Goal: Complete application form: Complete application form

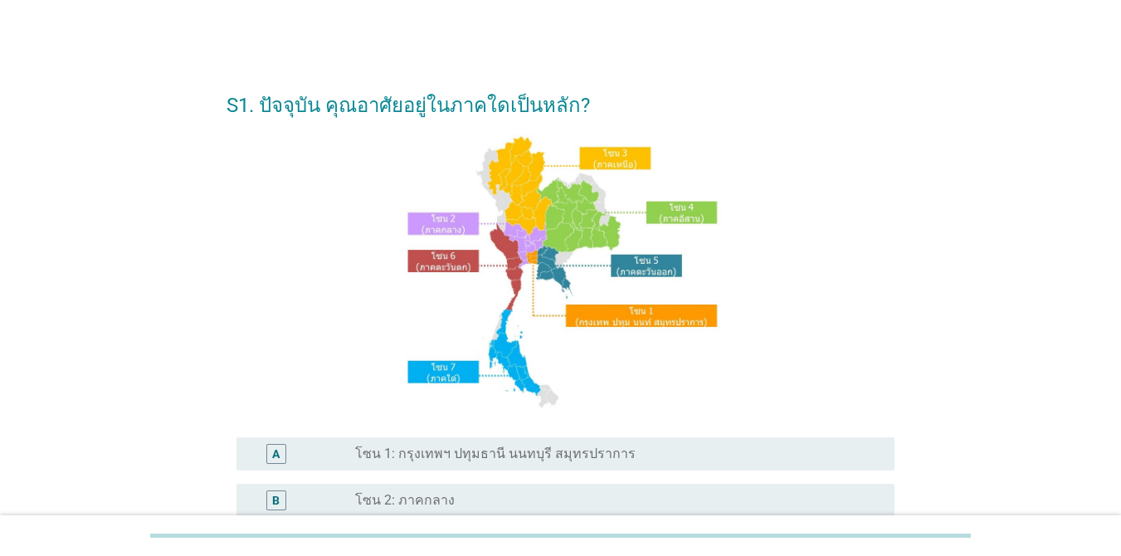
click at [473, 459] on label "โซน 1: กรุงเทพฯ ปทุมธานี นนทบุรี สมุทรปราการ" at bounding box center [495, 454] width 280 height 17
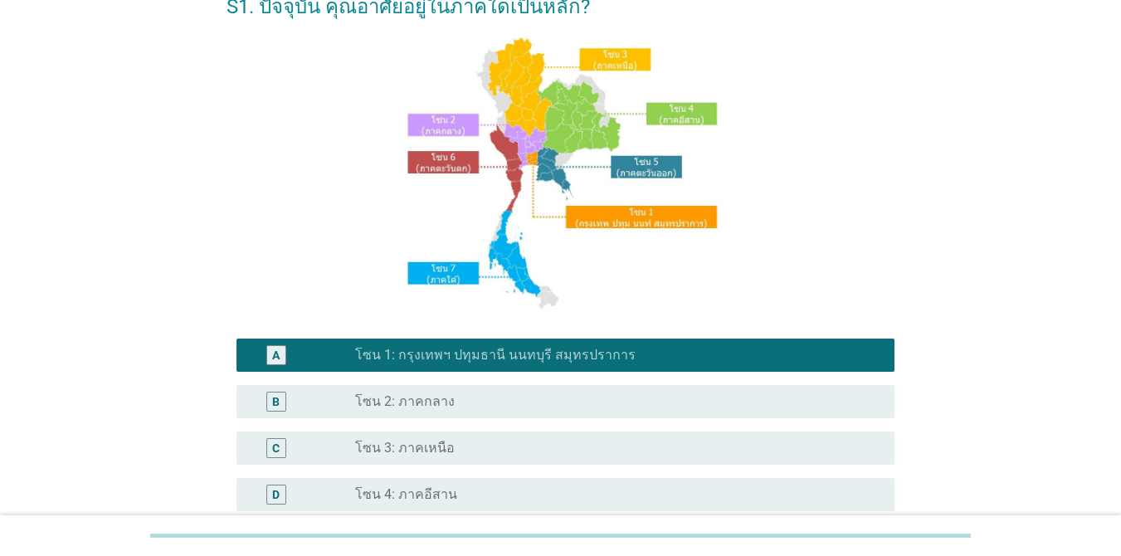
scroll to position [407, 0]
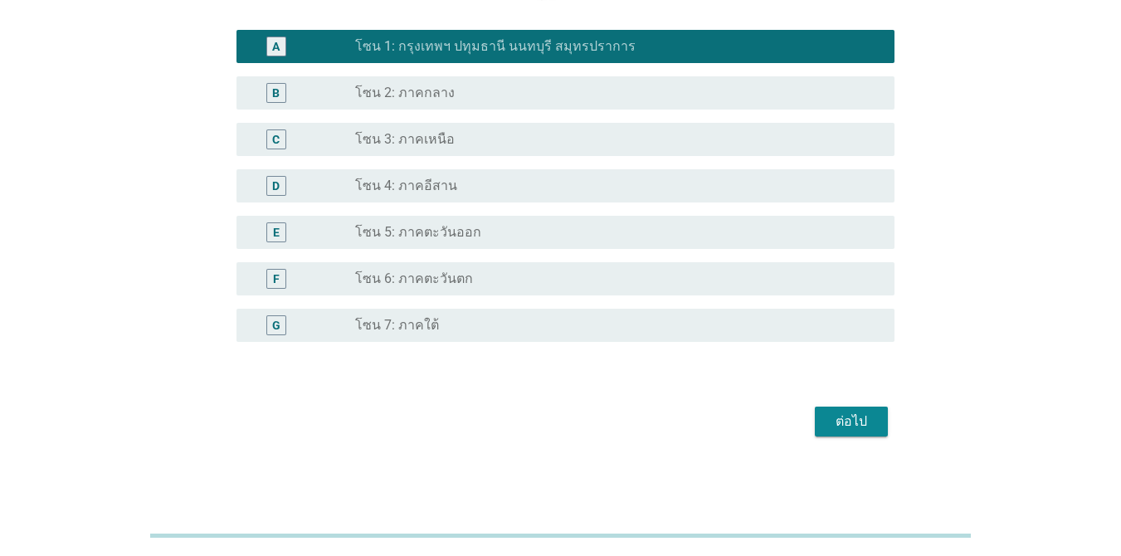
click at [816, 424] on div "S1. ปัจจุบัน คุณอาศัยอยู่ในภาคใดเป็นหลัก? A radio_button_checked โซน 1: กรุงเทพ…" at bounding box center [560, 54] width 694 height 802
click at [816, 420] on div "ต่อไป" at bounding box center [851, 422] width 46 height 20
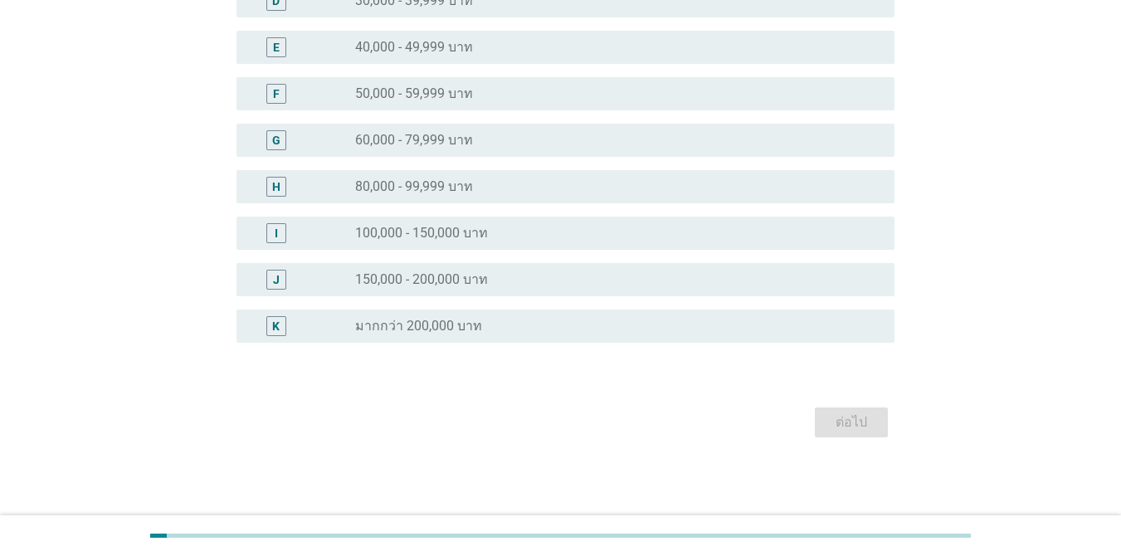
scroll to position [0, 0]
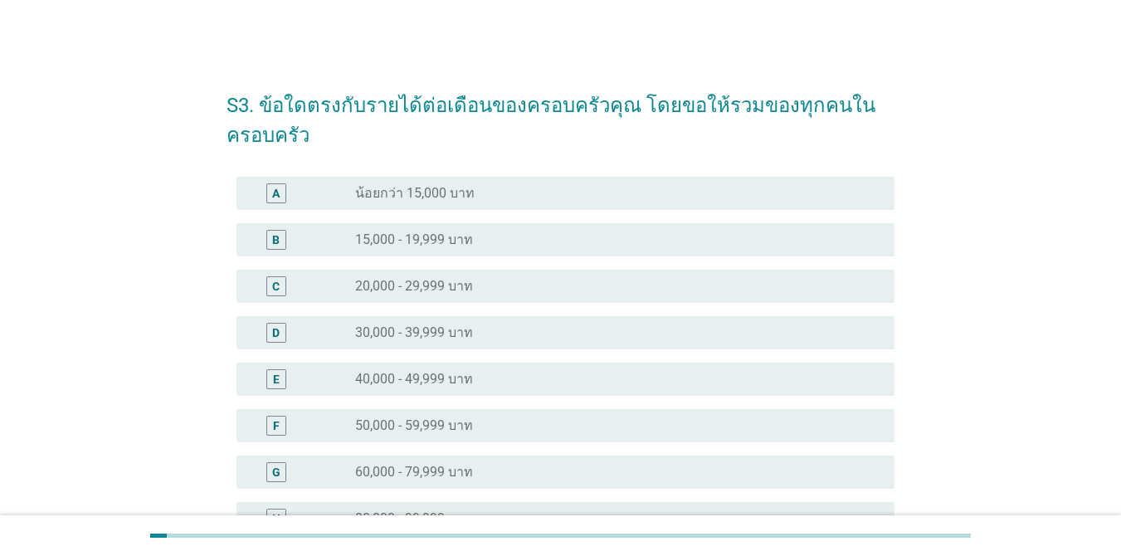
click at [566, 285] on div "radio_button_unchecked 20,000 - 29,999 บาท" at bounding box center [611, 286] width 513 height 17
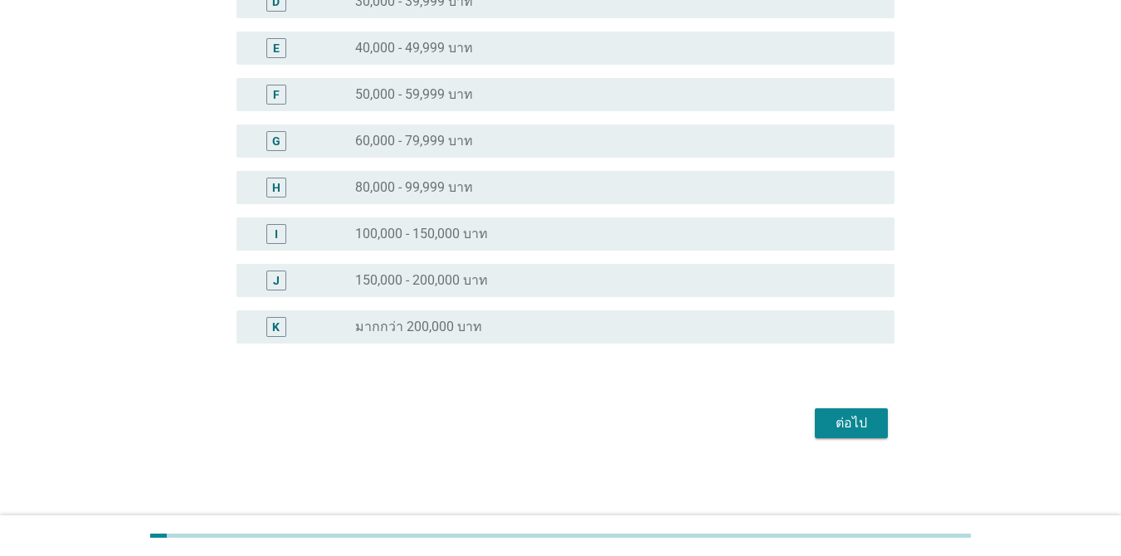
scroll to position [332, 0]
click at [816, 427] on div "ต่อไป" at bounding box center [851, 422] width 46 height 20
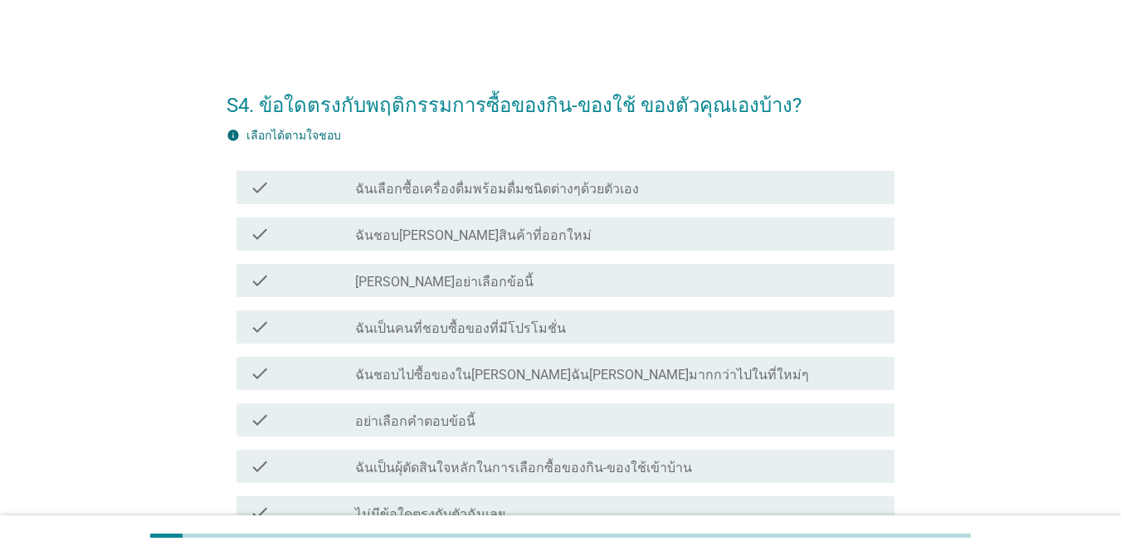
click at [530, 337] on div "check check_box_outline_blank ฉันเป็นคนที่ชอบซื้อของที่มีโปรโมชั่น" at bounding box center [565, 326] width 658 height 33
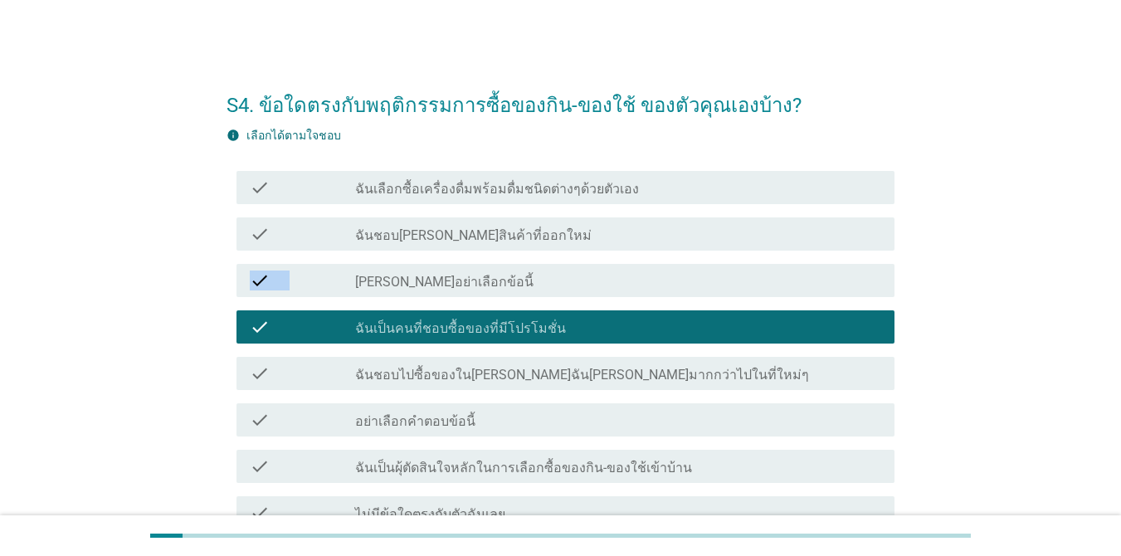
drag, startPoint x: 1108, startPoint y: 228, endPoint x: 1121, endPoint y: 261, distance: 35.7
click at [816, 261] on html "S4. ข้อใดตรงกับพฤติกรรมการซื้อของกิน-ของใช้ ของตัวคุณเองบ้าง? info เลือกได้ตามใ…" at bounding box center [560, 341] width 1121 height 682
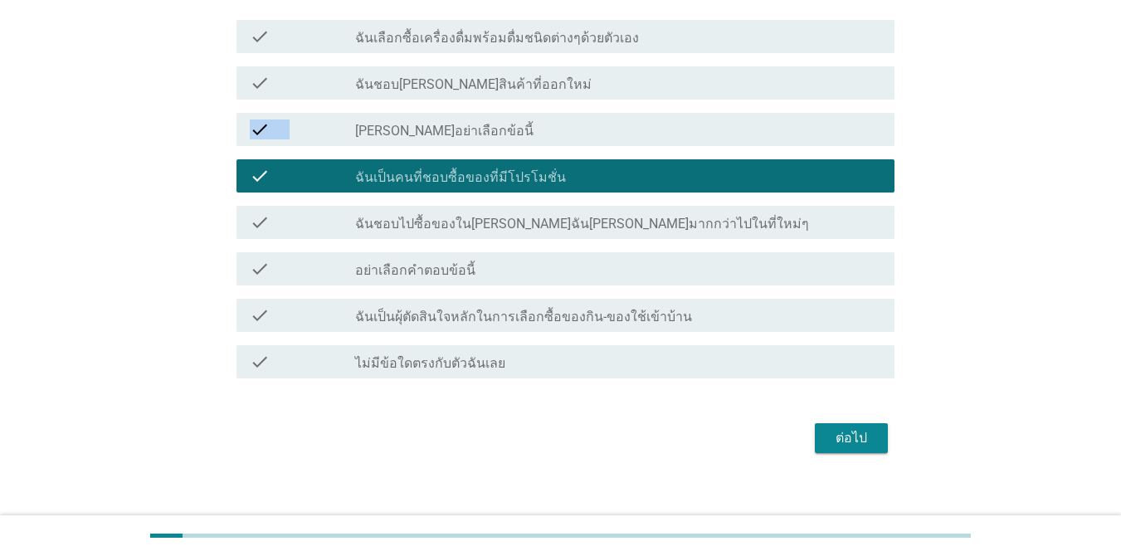
scroll to position [153, 0]
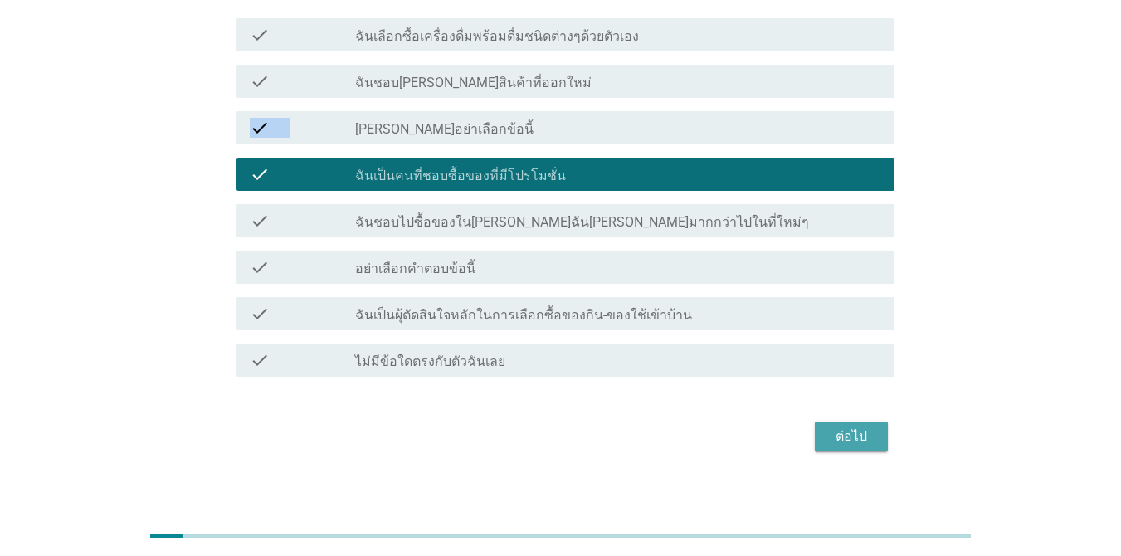
click at [816, 429] on div "ต่อไป" at bounding box center [851, 436] width 46 height 20
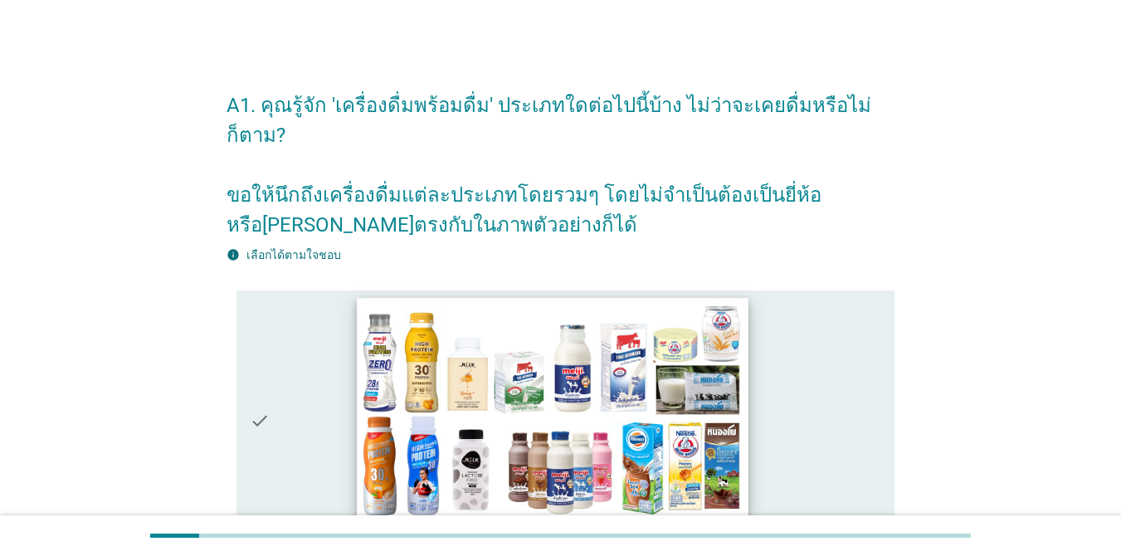
click at [729, 407] on img at bounding box center [553, 408] width 392 height 220
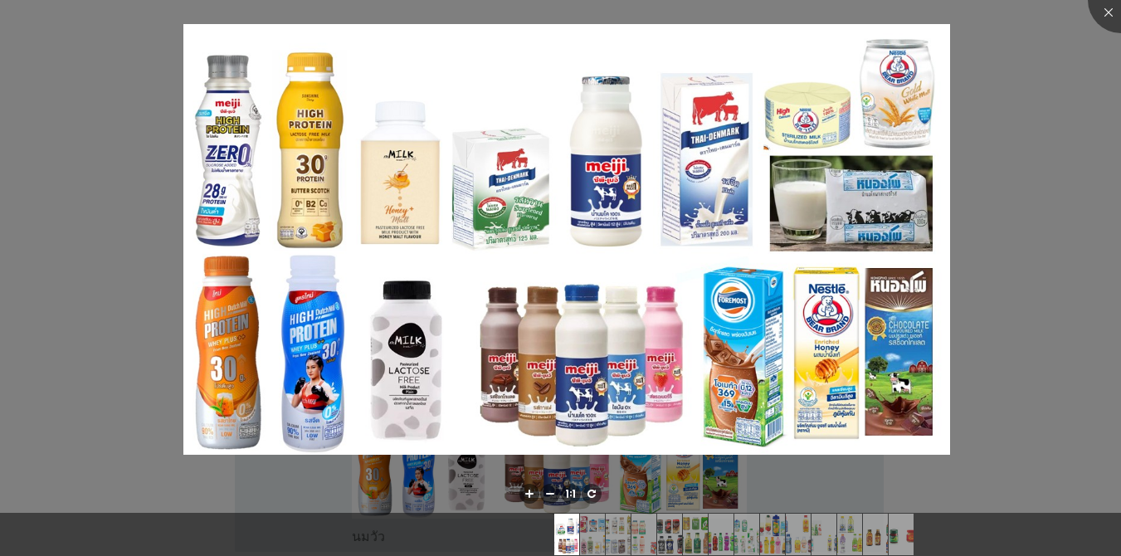
click at [712, 382] on div at bounding box center [560, 278] width 1121 height 556
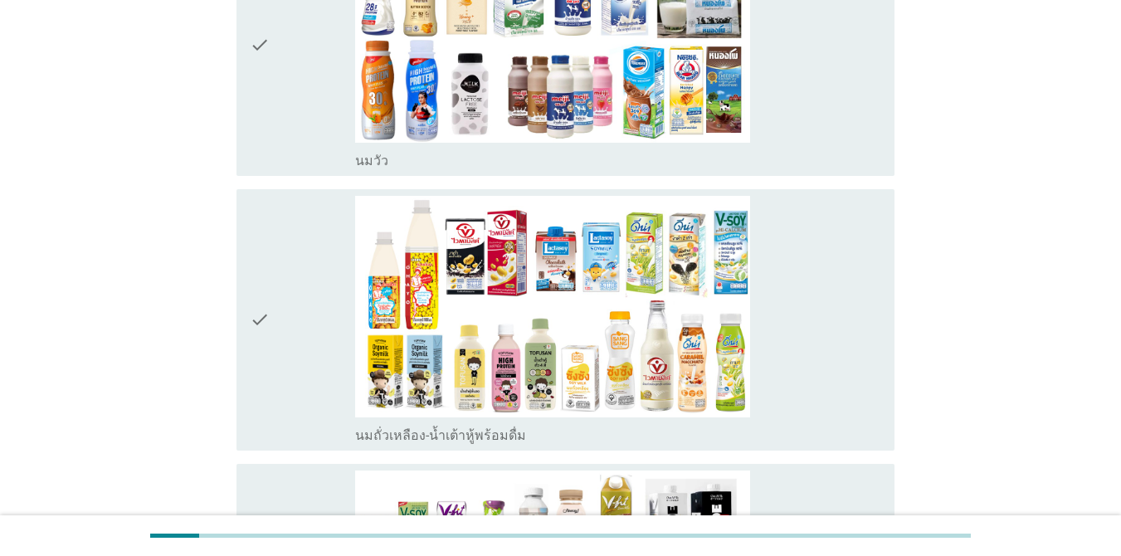
scroll to position [383, 0]
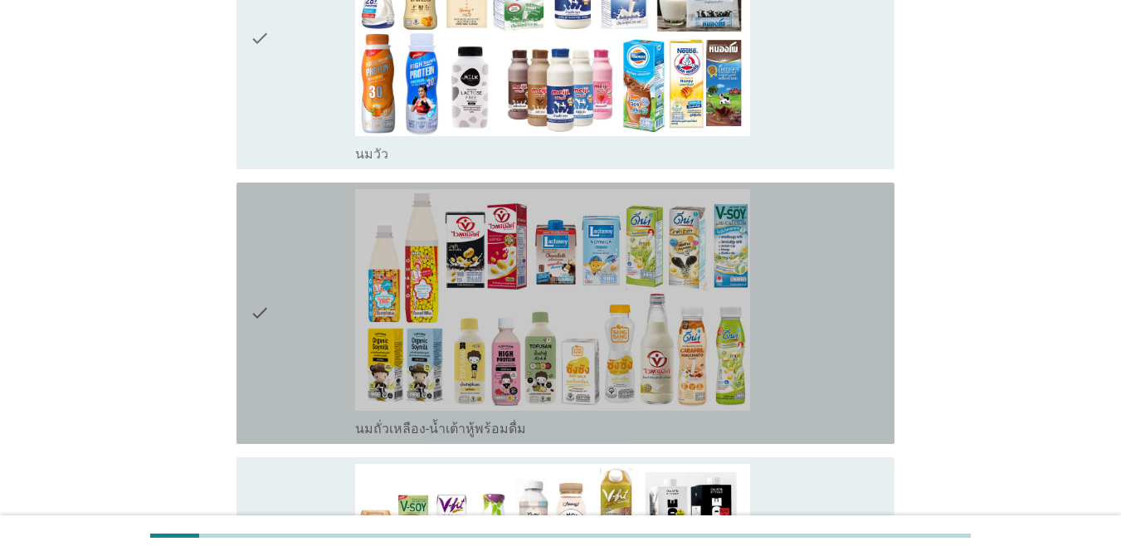
click at [261, 280] on icon "check" at bounding box center [260, 313] width 20 height 248
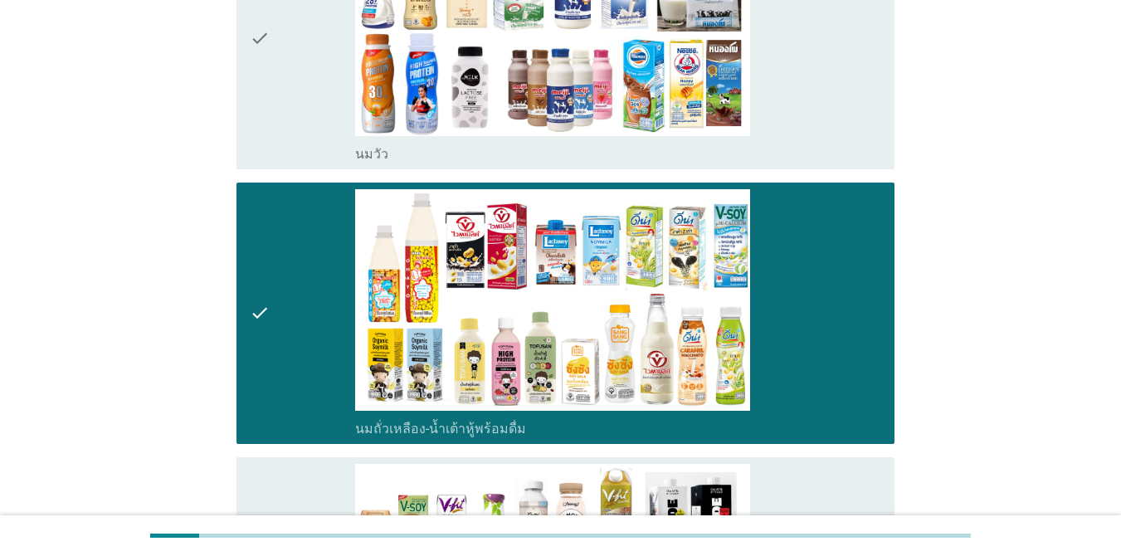
click at [269, 115] on icon "check" at bounding box center [260, 39] width 20 height 248
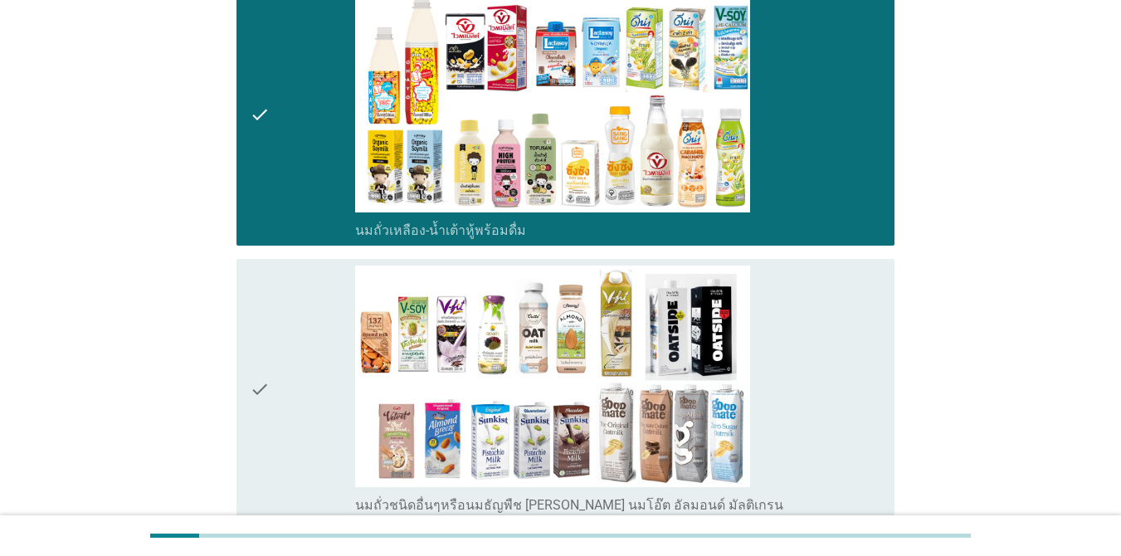
scroll to position [602, 0]
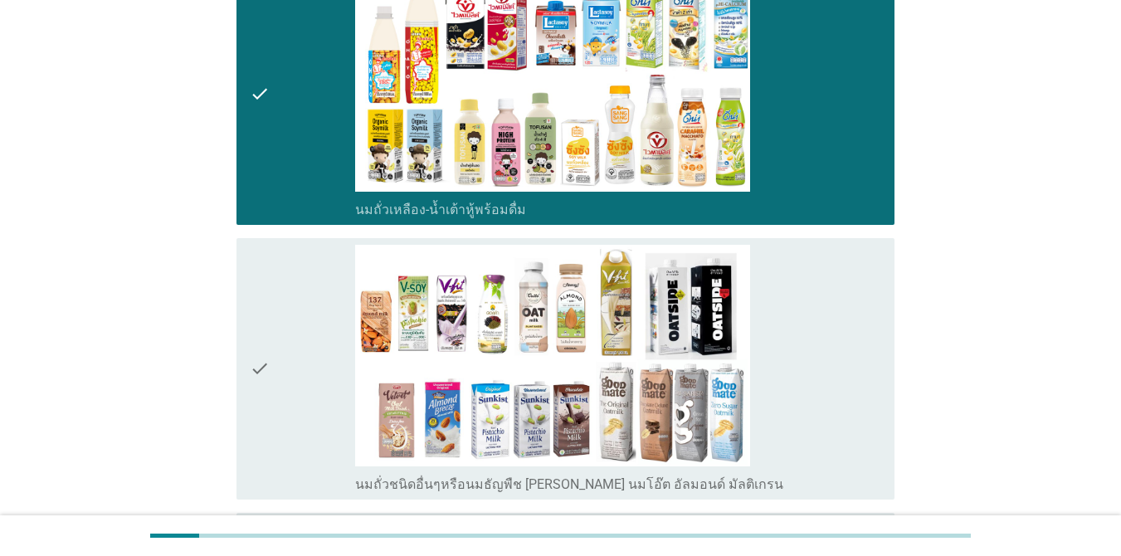
click at [761, 339] on div "check_box_outline_blank นมถั่วชนิดอื่นๆหรือนมธัญพืช [PERSON_NAME] นมโอ๊ต อัลมอน…" at bounding box center [618, 369] width 526 height 248
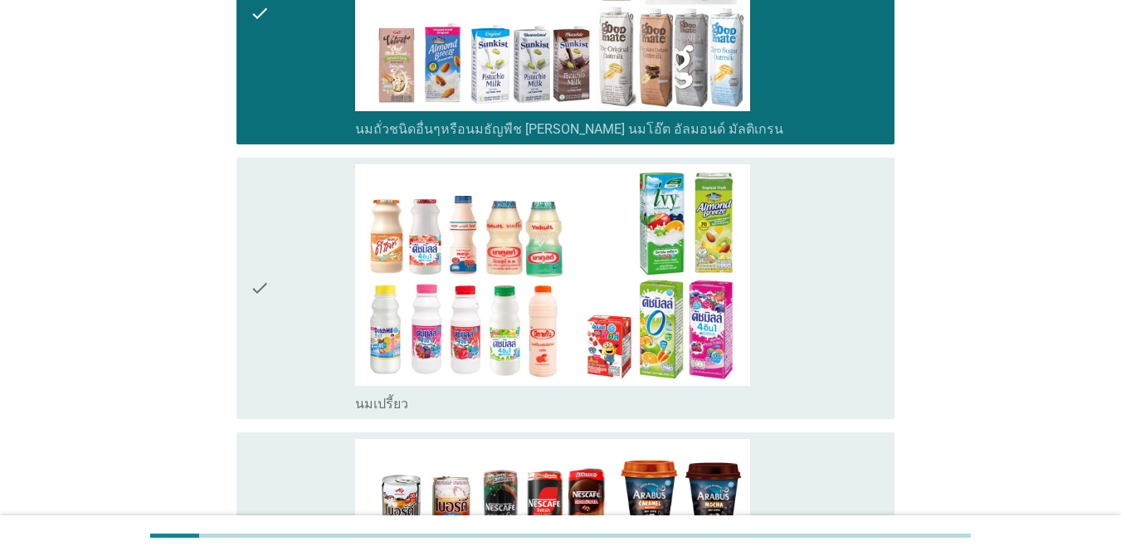
scroll to position [1052, 0]
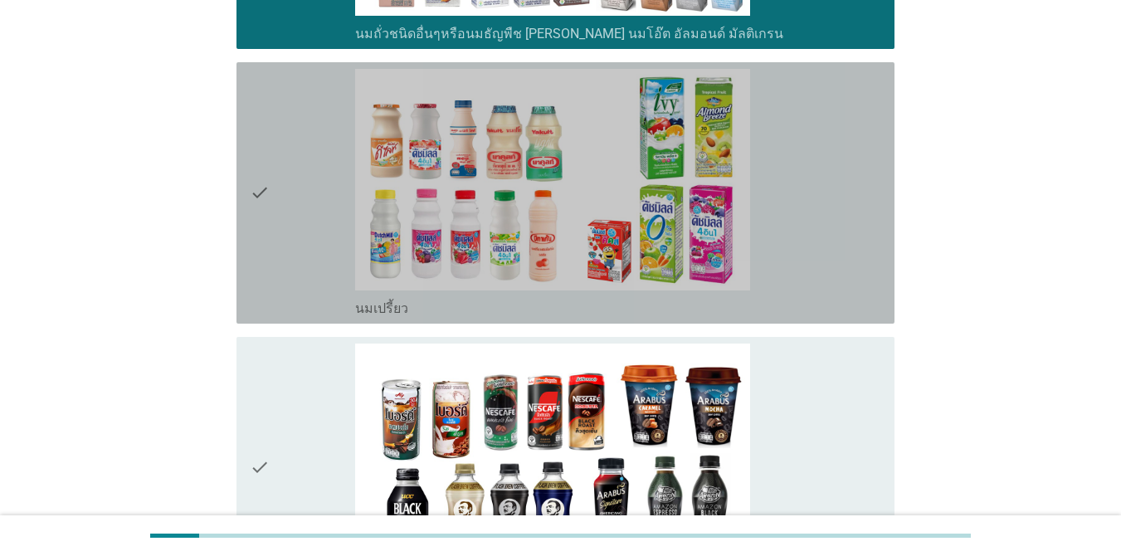
click at [816, 231] on div "check_box_outline_blank นมเปรี้ยว" at bounding box center [618, 193] width 526 height 248
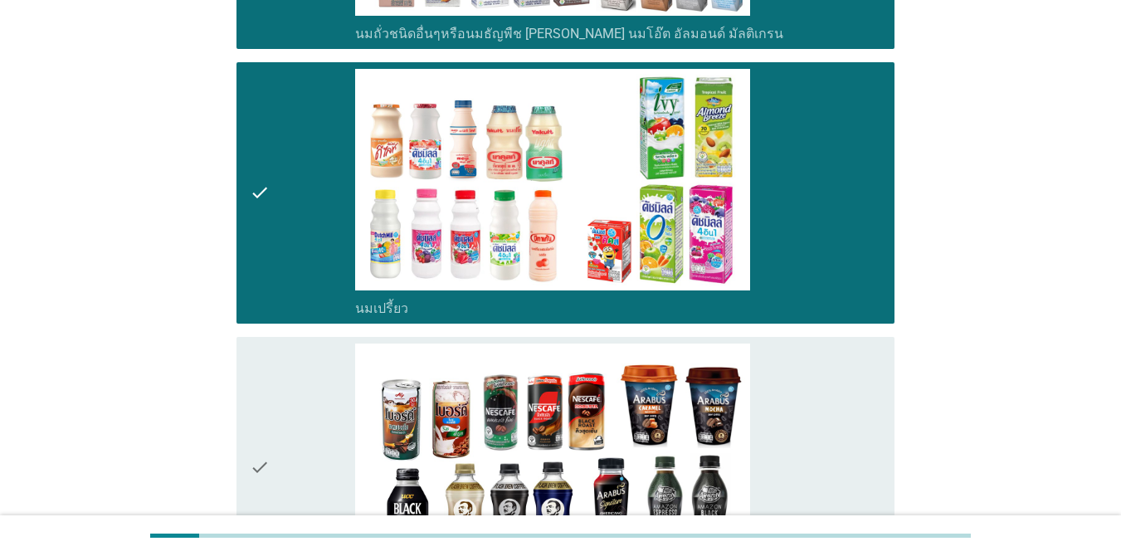
click at [763, 387] on div "check_box_outline_blank กาแฟพร้อมดื่ม" at bounding box center [618, 468] width 526 height 248
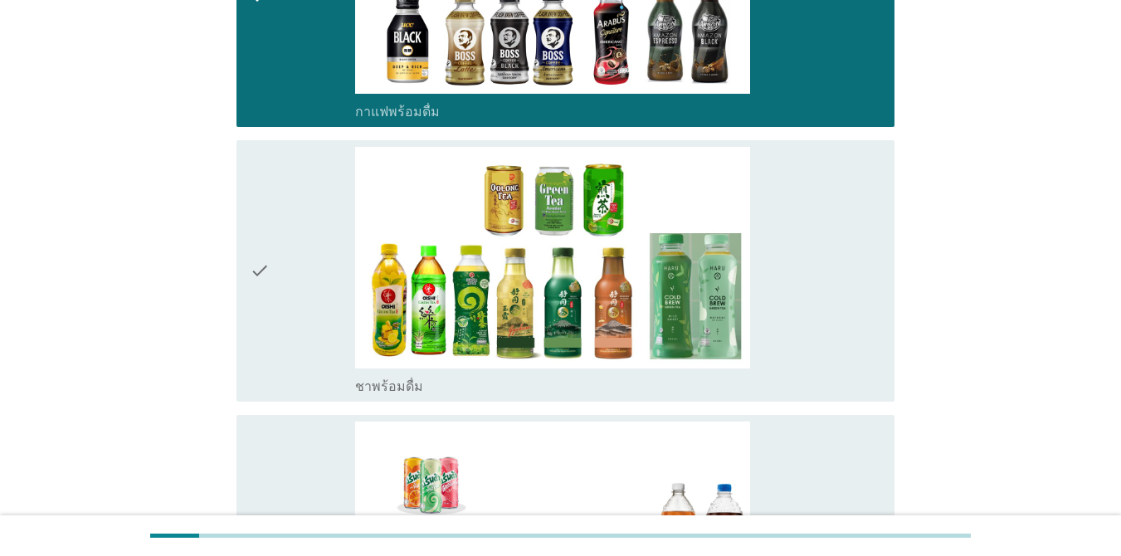
scroll to position [1530, 0]
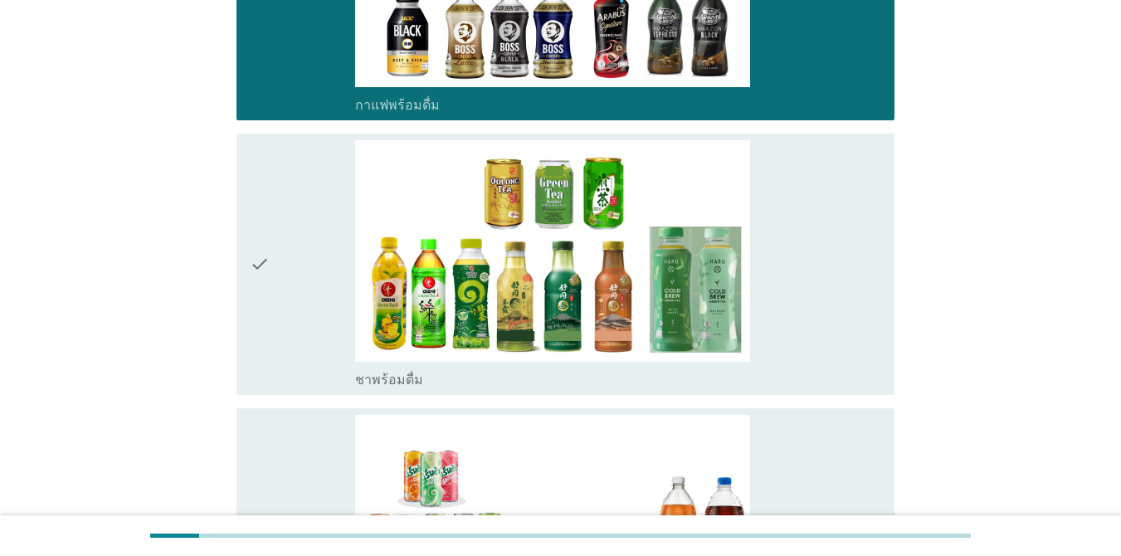
click at [787, 276] on div "check_box_outline_blank ชาพร้อมดื่ม" at bounding box center [618, 264] width 526 height 248
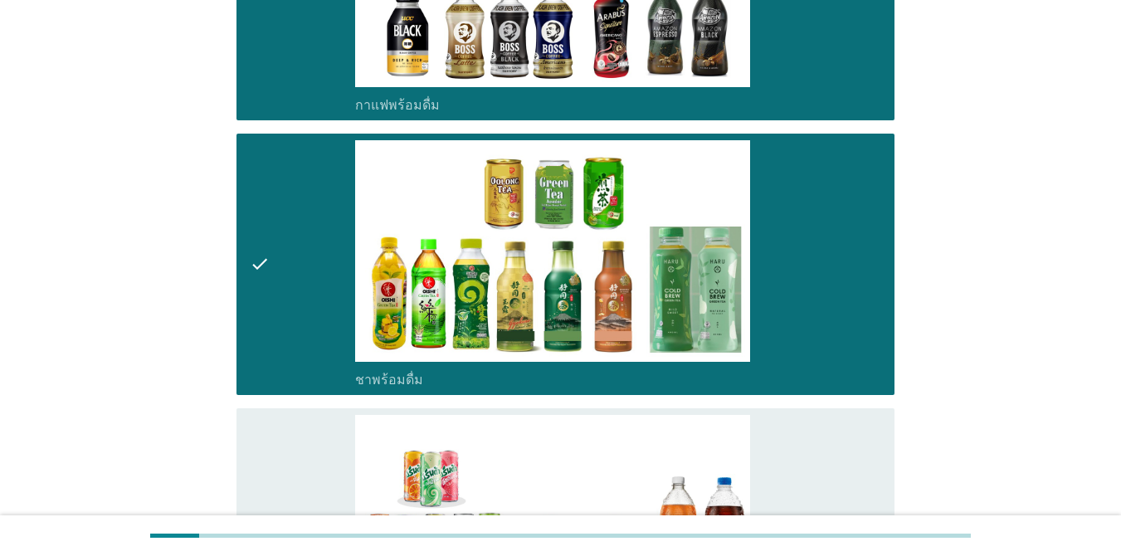
click at [813, 434] on div "check_box_outline_blank น้ำอัดลม" at bounding box center [618, 539] width 526 height 248
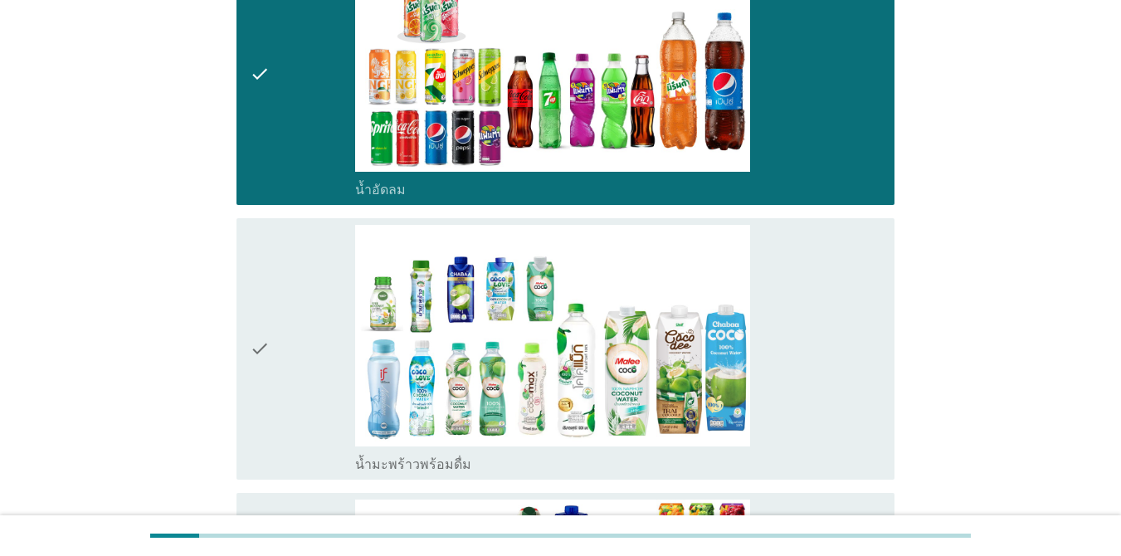
scroll to position [2076, 0]
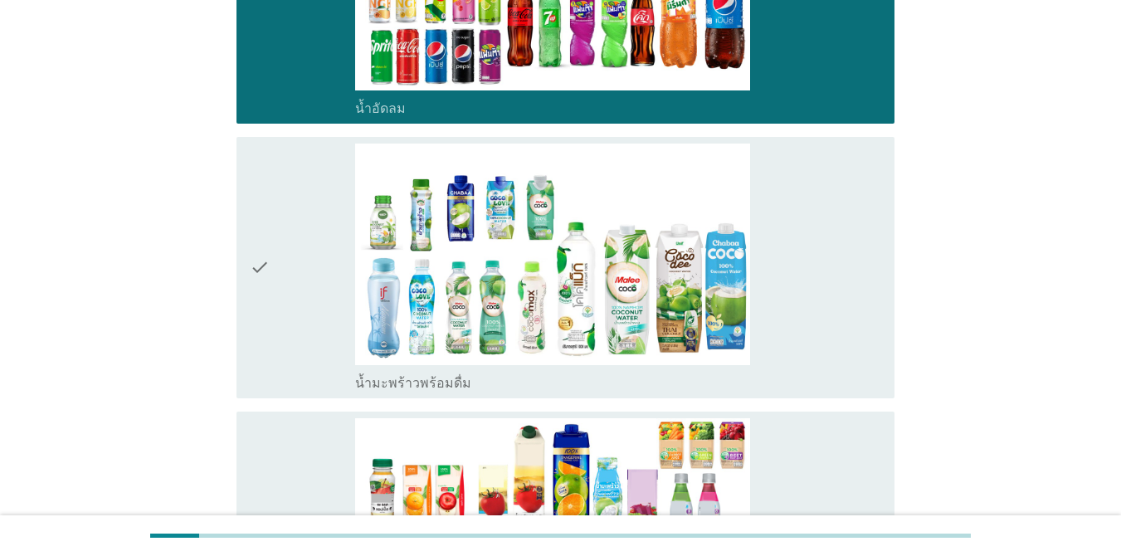
click at [811, 290] on div "check_box_outline_blank น้ำมะพร้าวพร้อมดื่ม" at bounding box center [618, 268] width 526 height 248
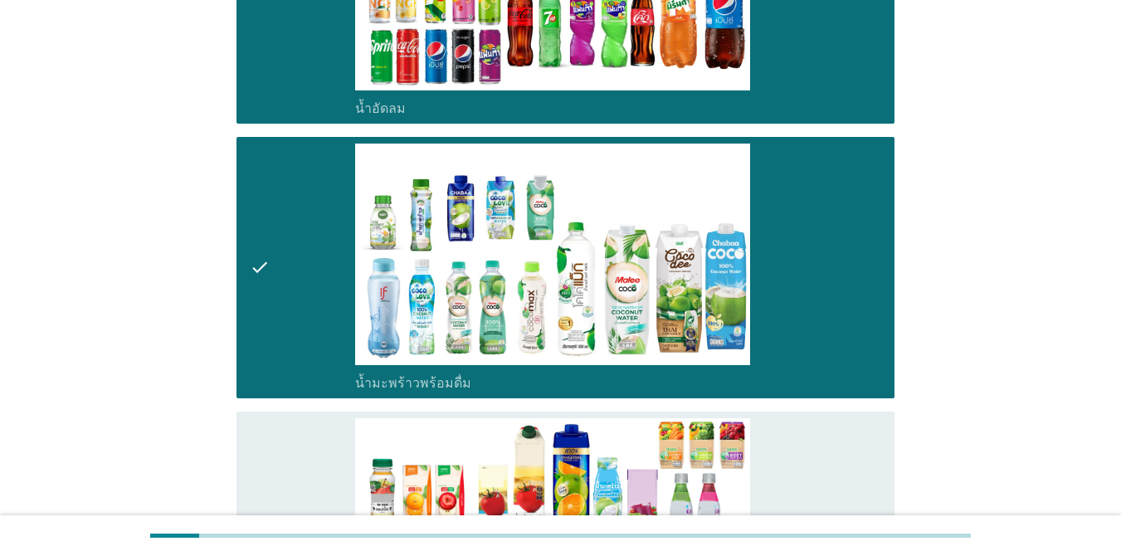
click at [811, 290] on div "check_box_outline_blank น้ำมะพร้าวพร้อมดื่ม" at bounding box center [618, 268] width 526 height 248
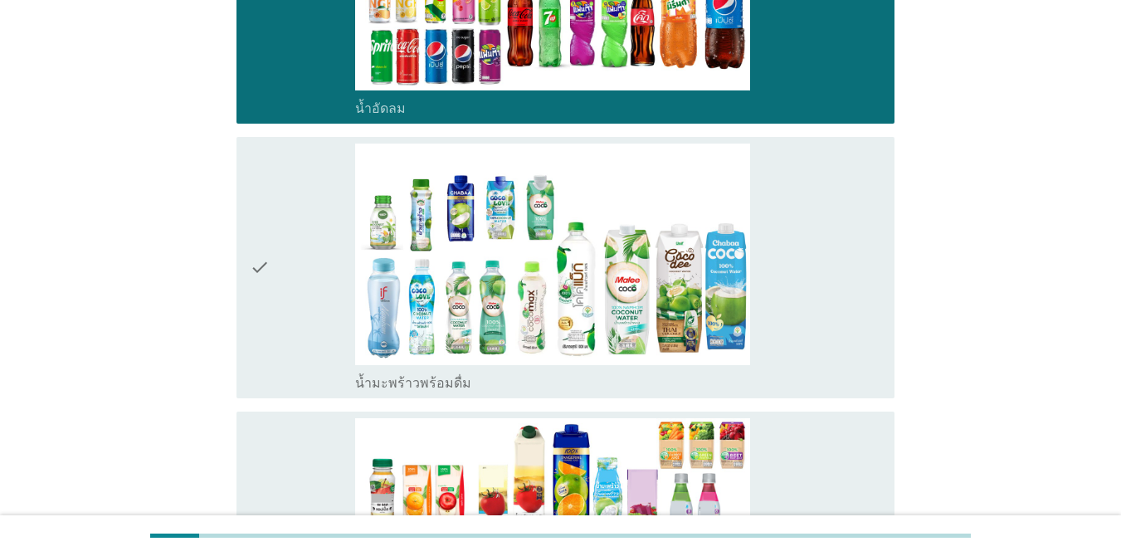
click at [807, 290] on div "check_box_outline_blank น้ำมะพร้าวพร้อมดื่ม" at bounding box center [618, 268] width 526 height 248
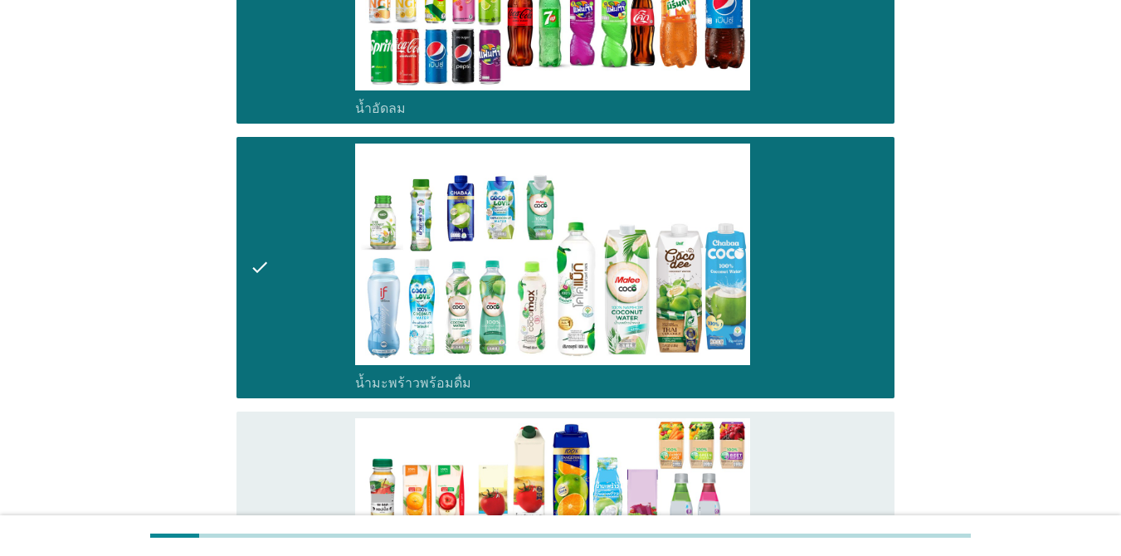
click at [808, 430] on div "check_box_outline_blank น้ำผลไม้-น้ำผักผลไม้พร้อมดื่ม" at bounding box center [618, 542] width 526 height 248
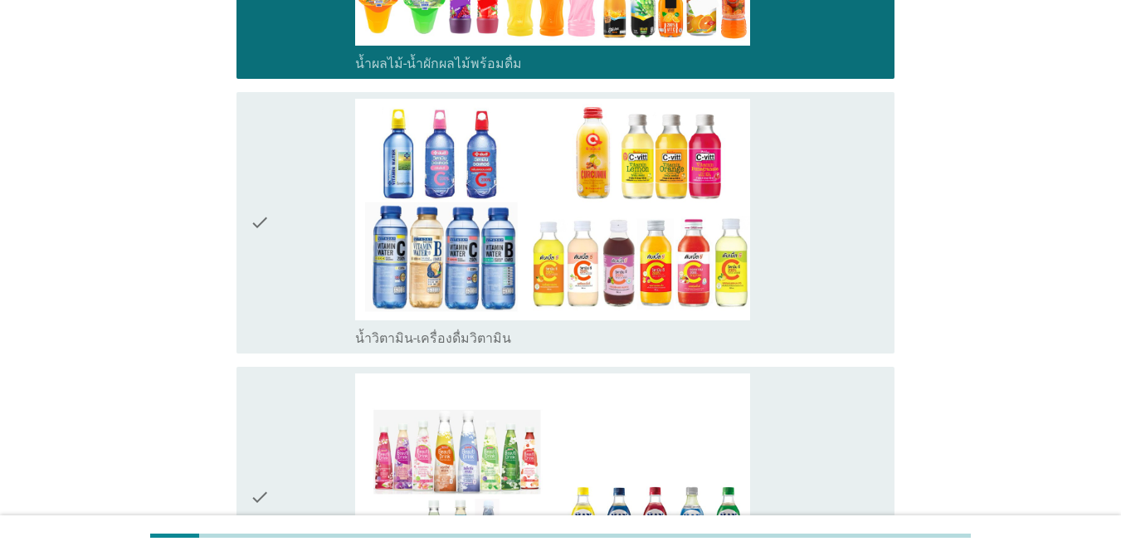
scroll to position [2678, 0]
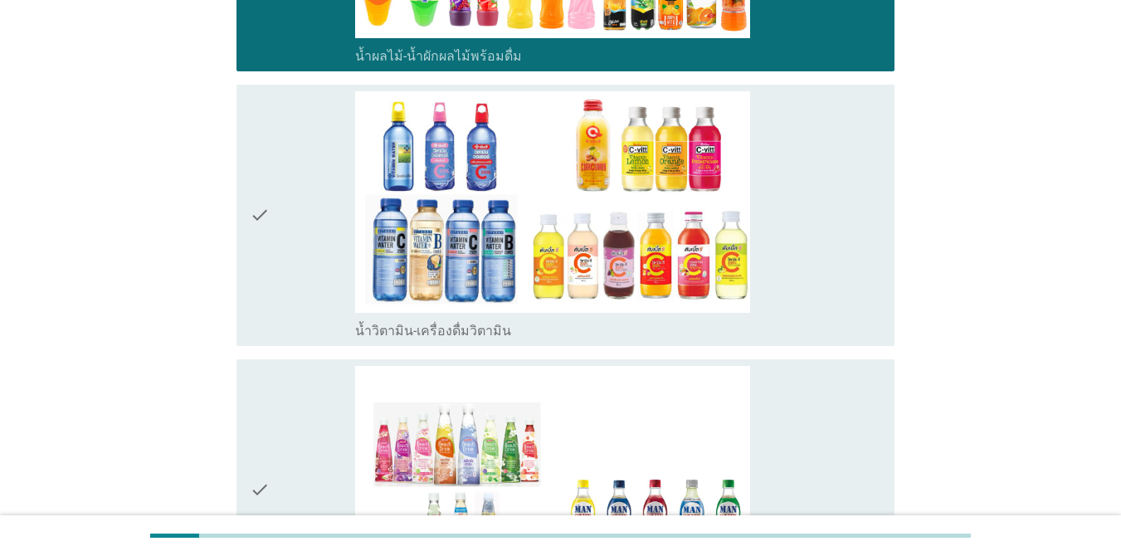
click at [800, 240] on div "check_box_outline_blank น้ำวิตามิน-เครื่องดื่มวิตามิน" at bounding box center [618, 215] width 526 height 248
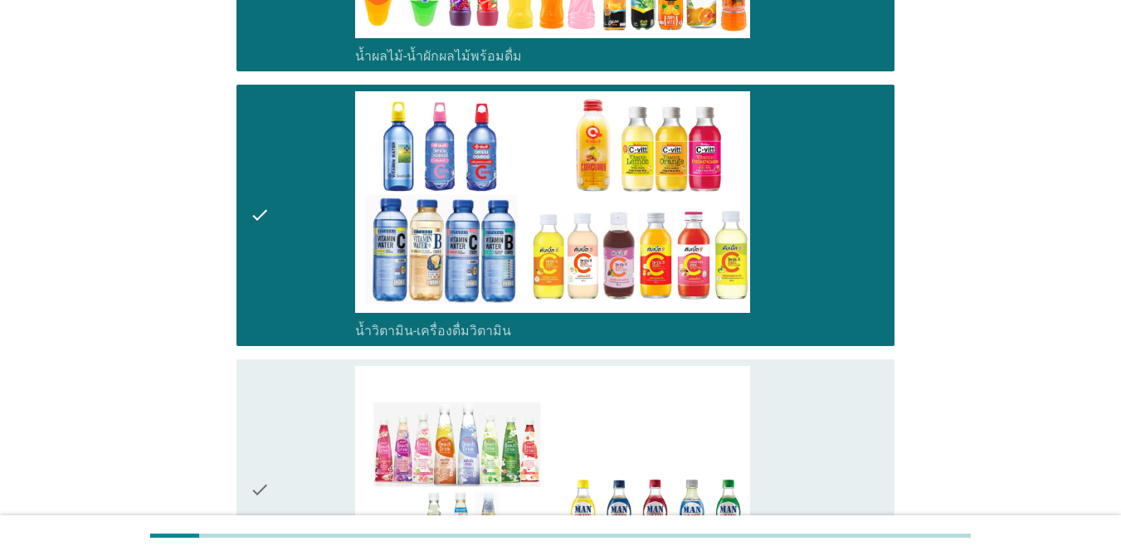
click at [797, 415] on div "check_box_outline_blank เครื่องดื่มเพื่อสุขภาพและความงาม [PERSON_NAME] เซ็ปเป้ …" at bounding box center [618, 490] width 526 height 248
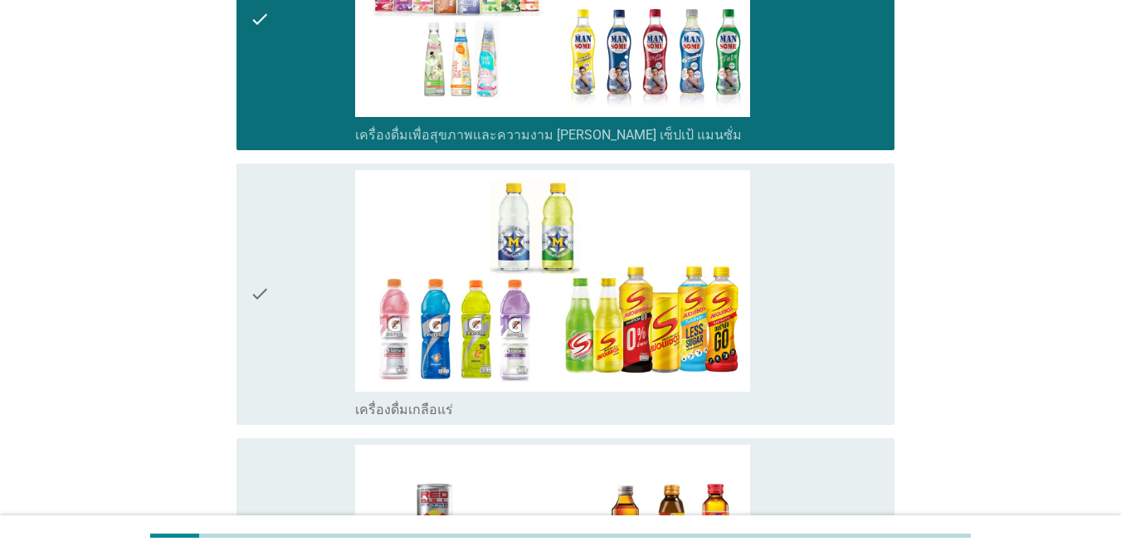
scroll to position [3190, 0]
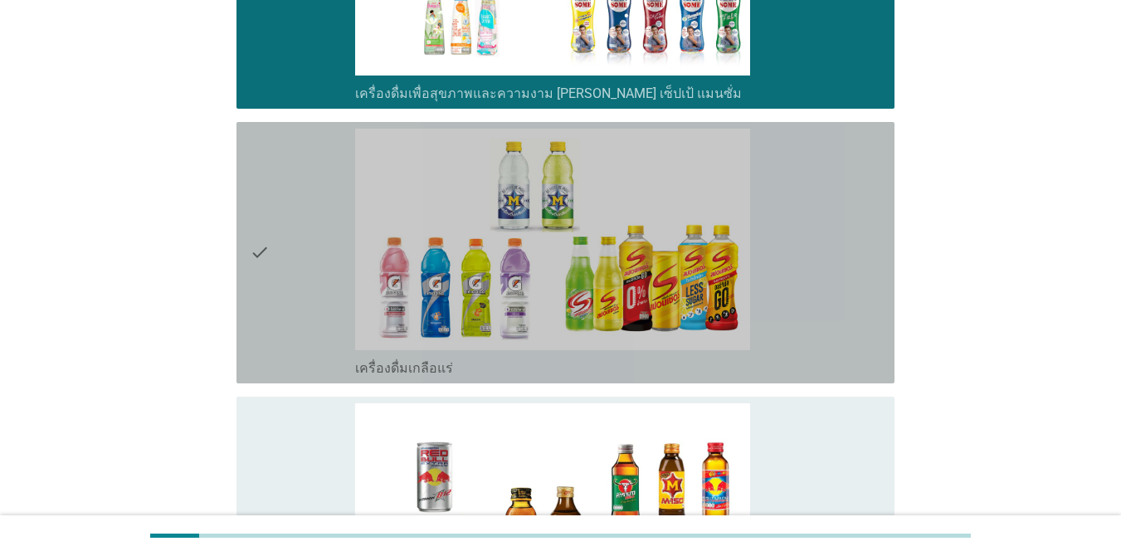
click at [777, 230] on div "check_box_outline_blank เครื่องดื่มเกลือแร่" at bounding box center [618, 253] width 526 height 248
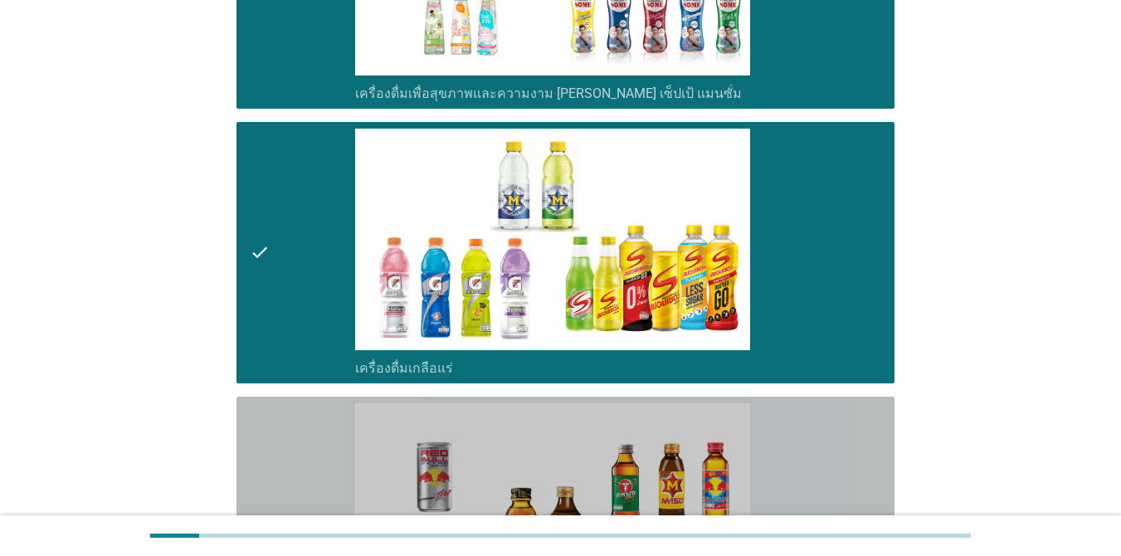
click at [812, 442] on div "check_box_outline_blank เครื่องดื่ม[PERSON_NAME]กำลัง" at bounding box center [618, 527] width 526 height 248
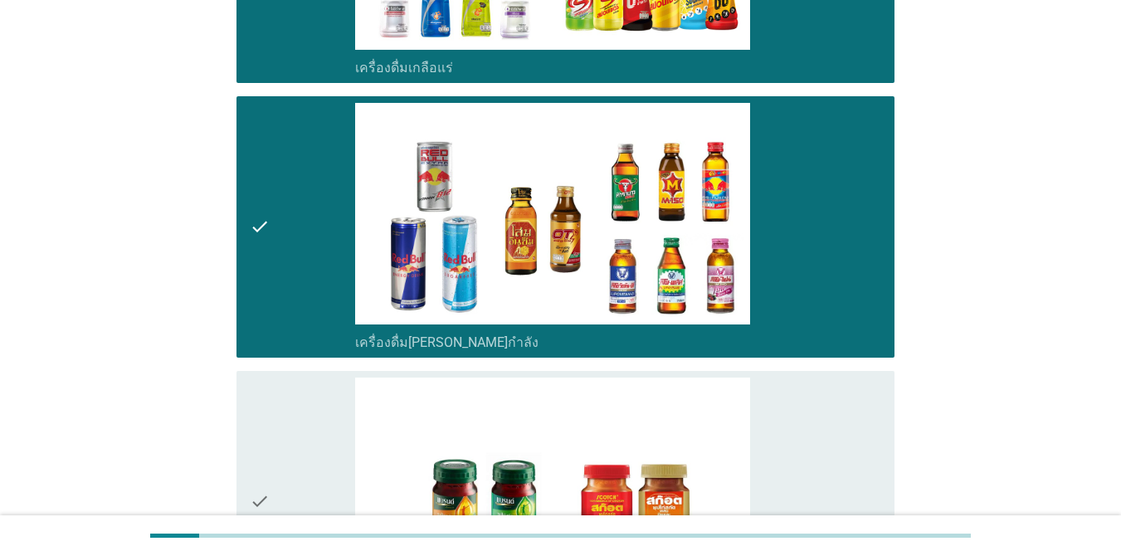
scroll to position [3756, 0]
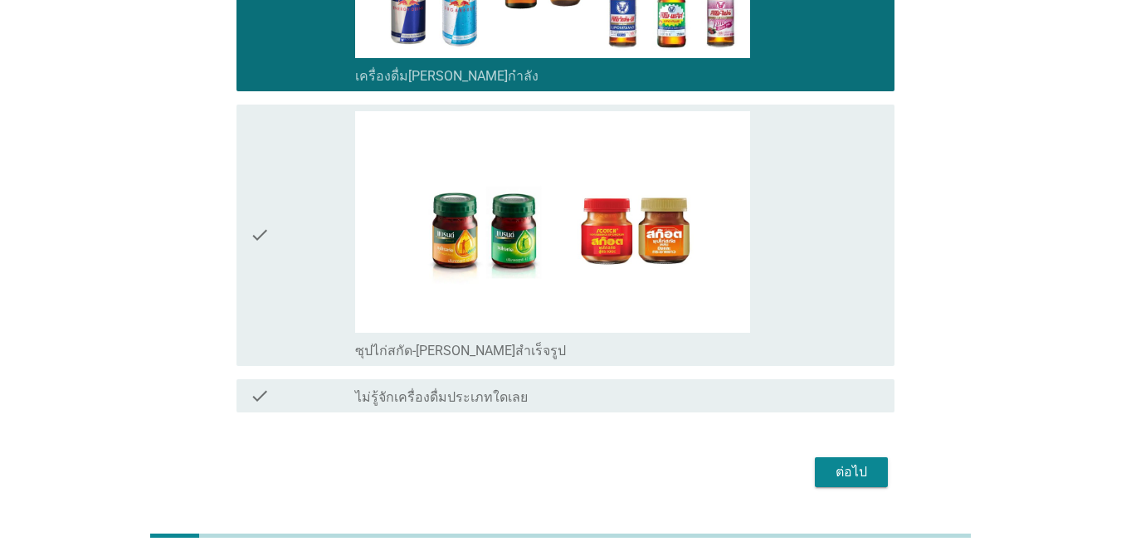
click at [777, 233] on div "check_box_outline_blank ซุปไก่สกัด-[PERSON_NAME]สำเร็จรูป" at bounding box center [618, 235] width 526 height 248
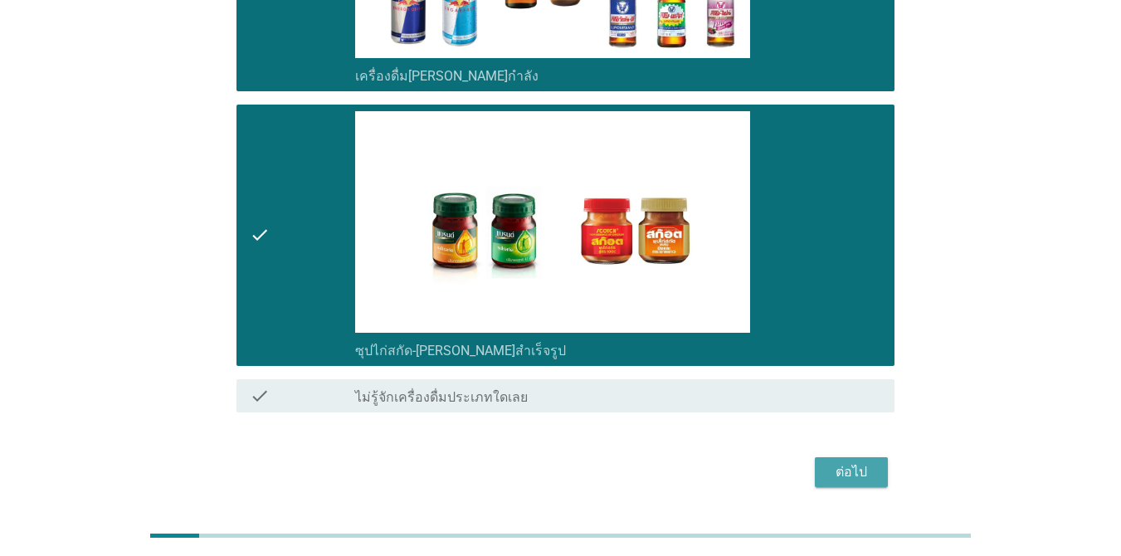
click at [816, 462] on div "ต่อไป" at bounding box center [851, 472] width 46 height 20
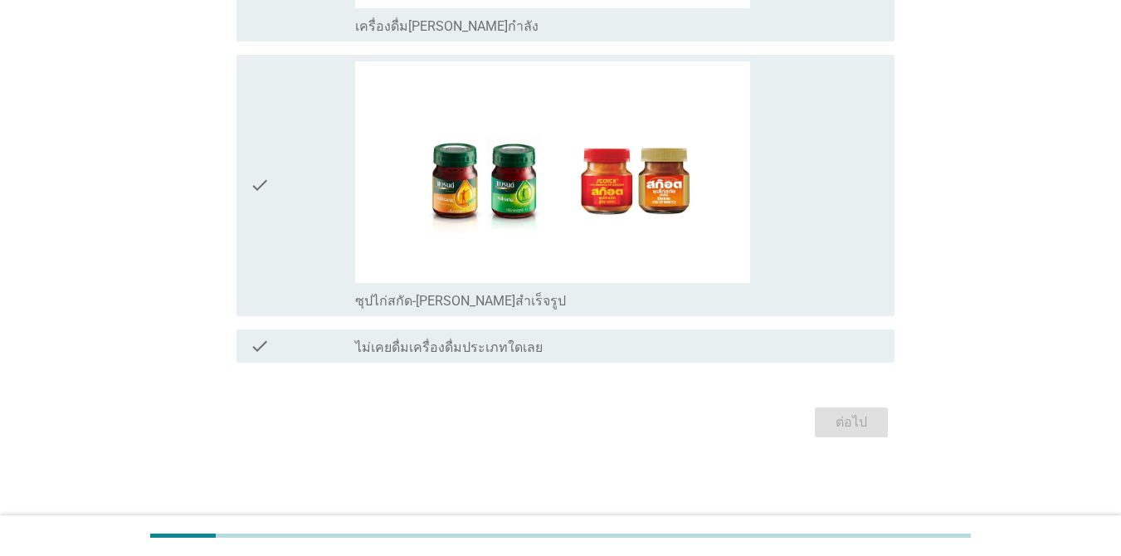
scroll to position [0, 0]
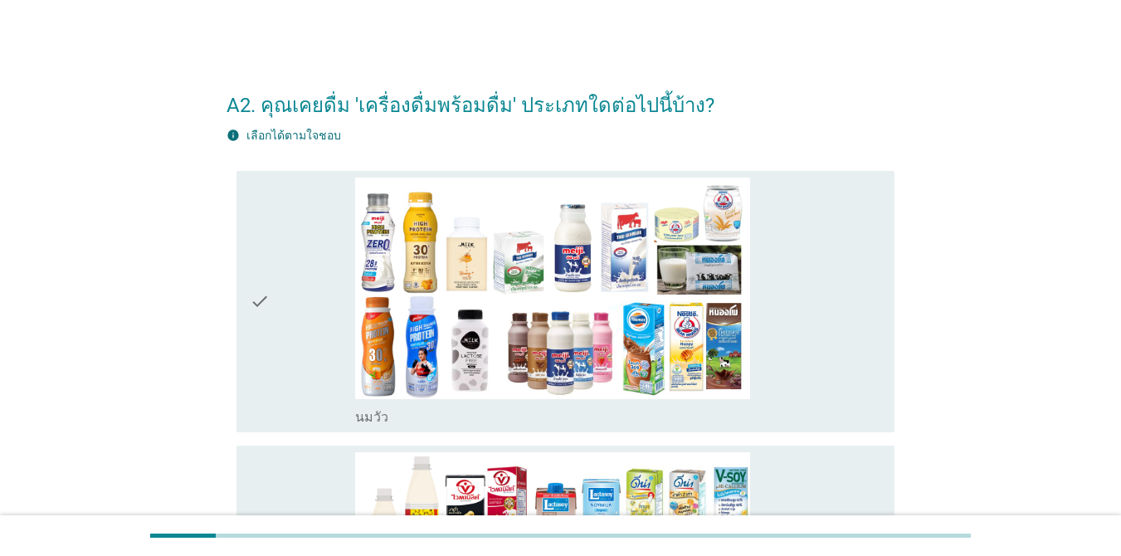
click at [816, 252] on div "check_box_outline_blank [PERSON_NAME]" at bounding box center [618, 302] width 526 height 248
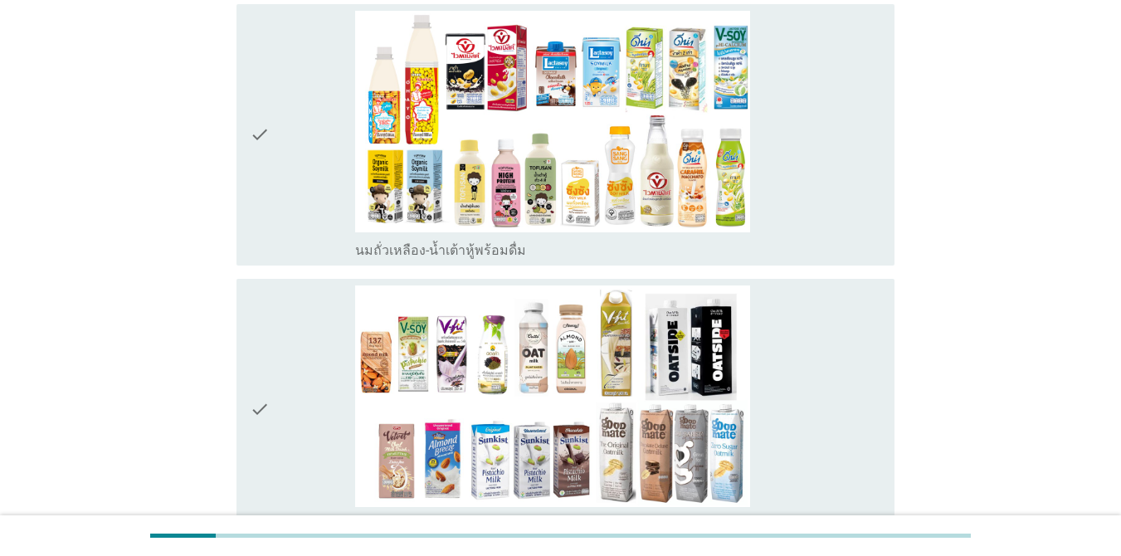
scroll to position [448, 0]
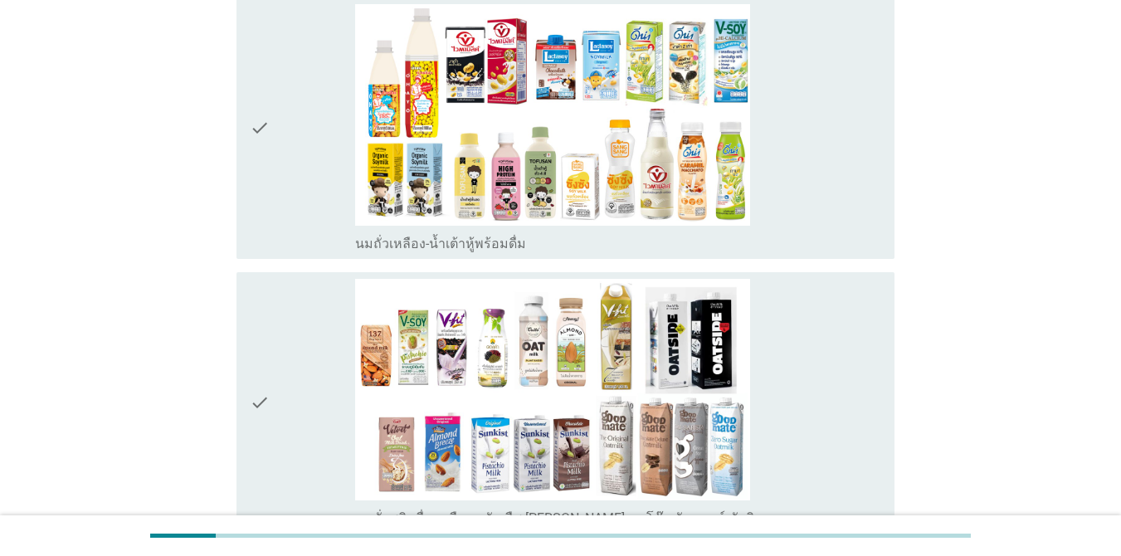
click at [816, 122] on div "check_box_outline_blank นมถั่วเหลือง-น้ำเต้าหู้พร้อมดื่ม" at bounding box center [618, 128] width 526 height 248
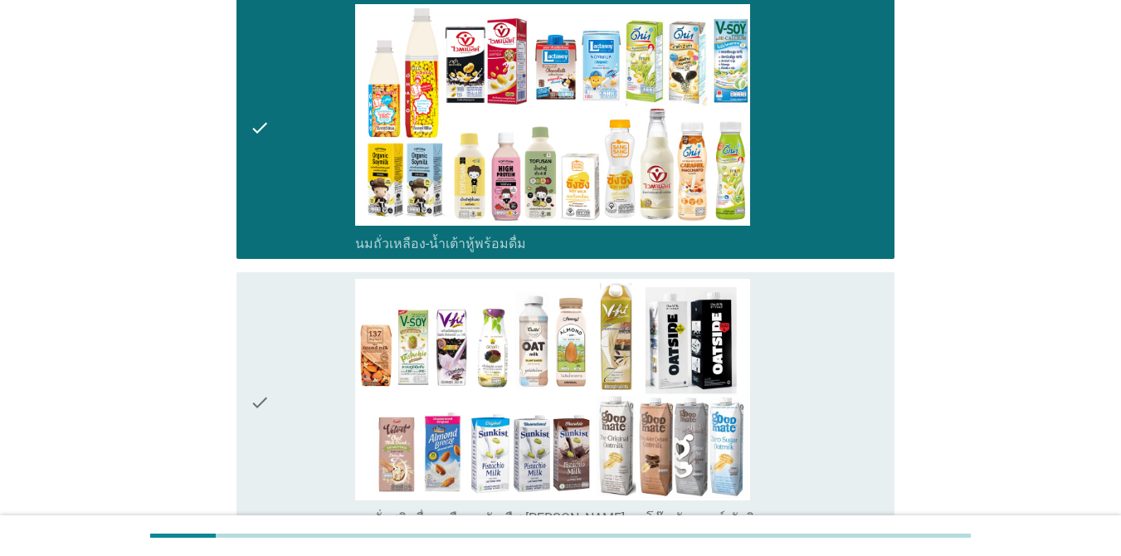
click at [816, 368] on div "check_box_outline_blank นมถั่วชนิดอื่นๆหรือนมธัญพืช [PERSON_NAME] นมโอ๊ต อัลมอน…" at bounding box center [618, 403] width 526 height 248
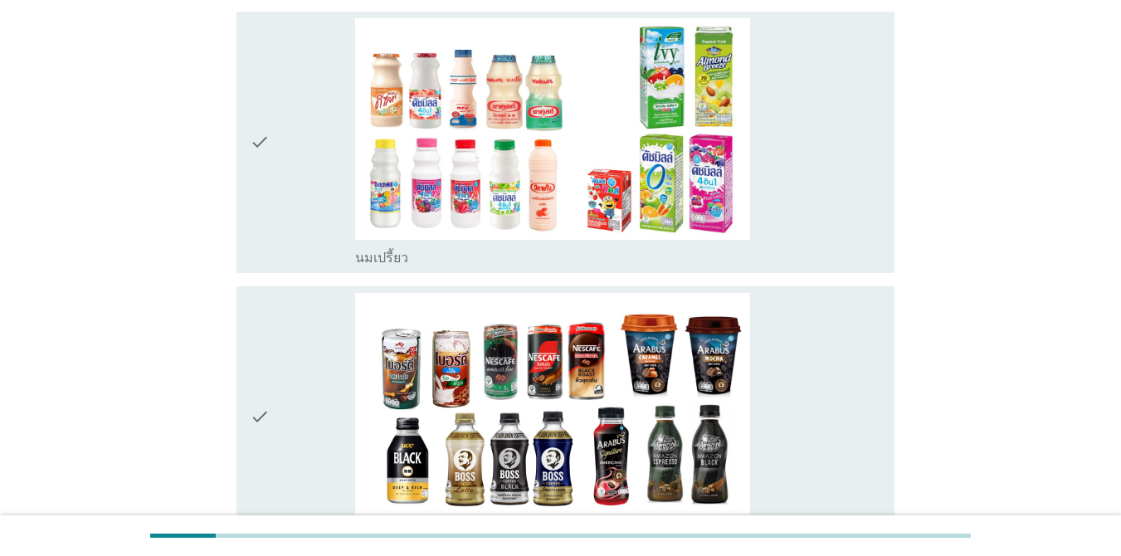
scroll to position [1017, 0]
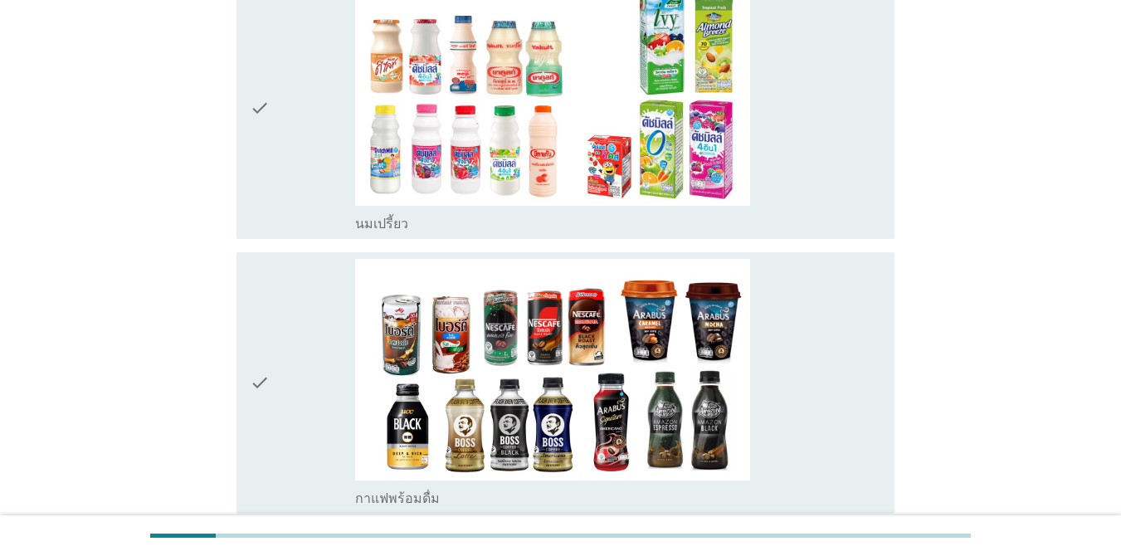
click at [816, 142] on div "check_box_outline_blank นมเปรี้ยว" at bounding box center [618, 108] width 526 height 248
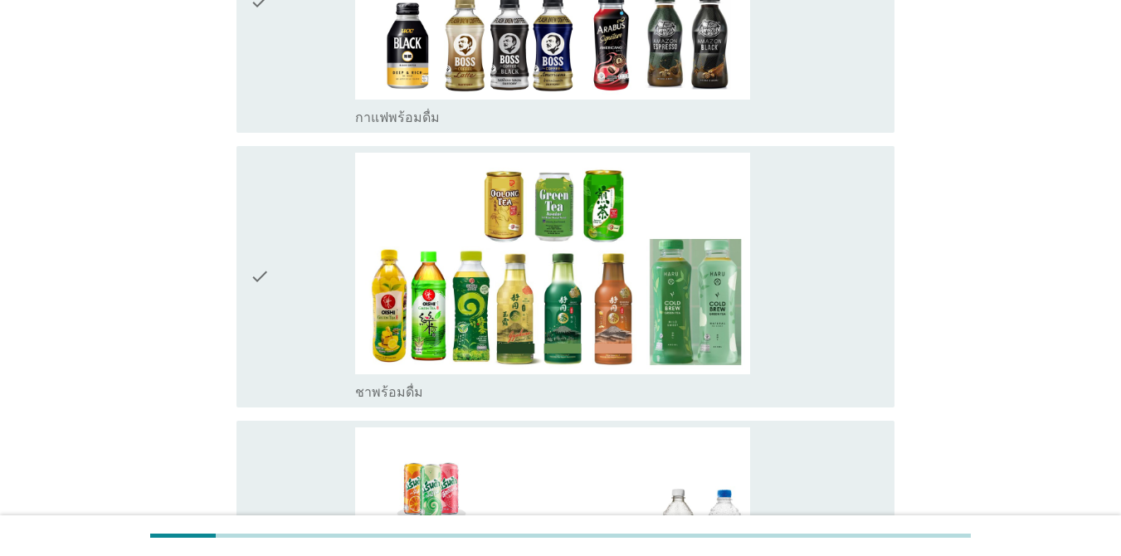
scroll to position [1425, 0]
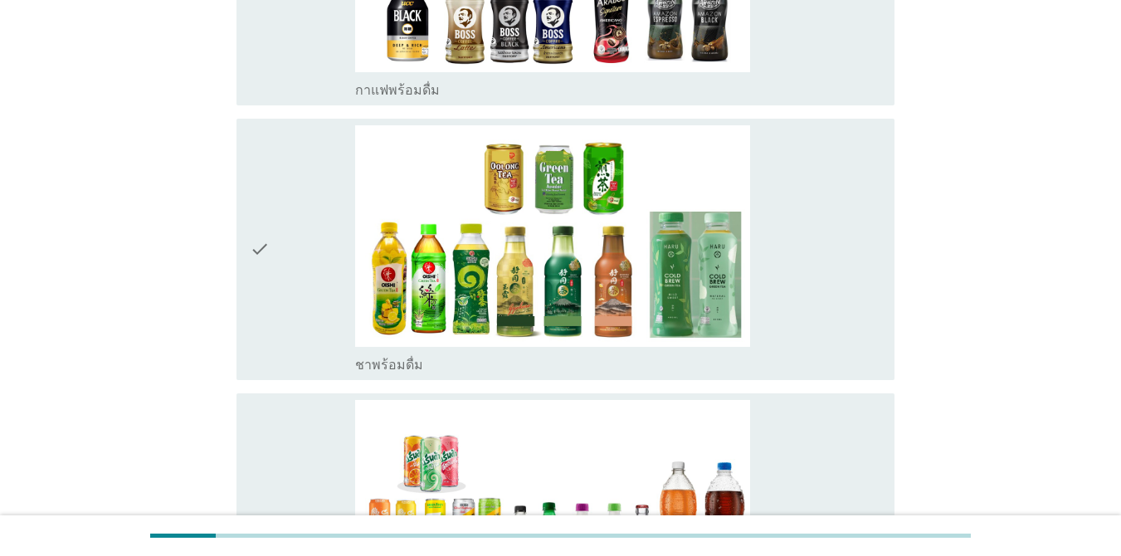
click at [807, 255] on div "check_box_outline_blank ชาพร้อมดื่ม" at bounding box center [618, 249] width 526 height 248
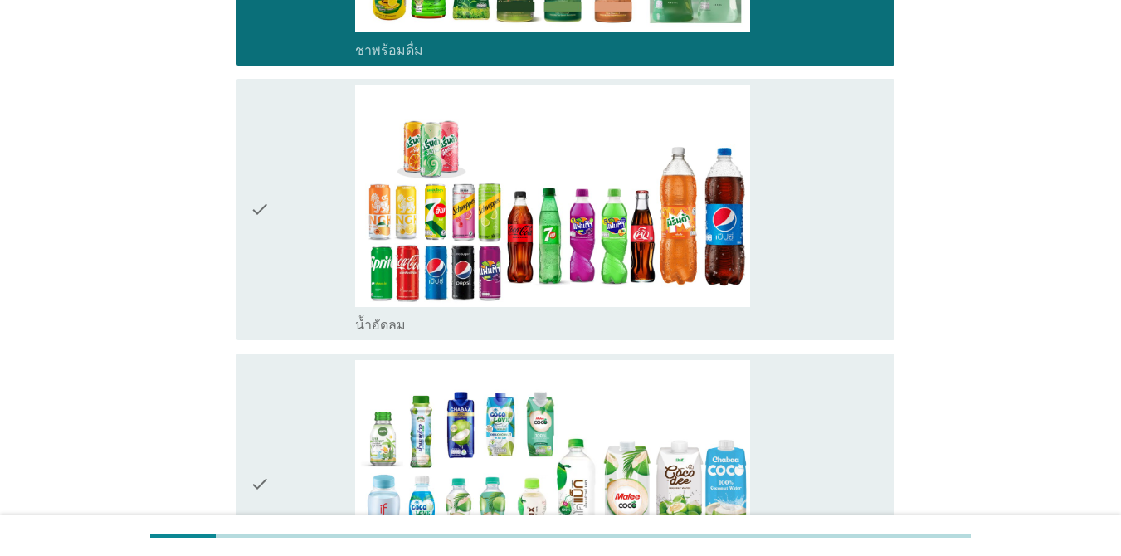
scroll to position [1753, 0]
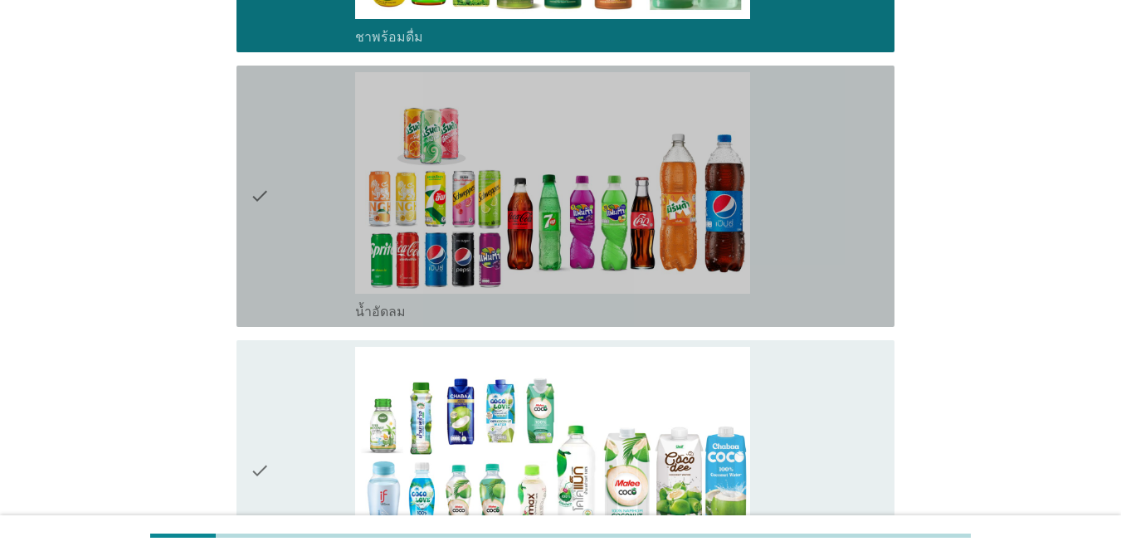
click at [816, 237] on div "check_box_outline_blank น้ำอัดลม" at bounding box center [618, 196] width 526 height 248
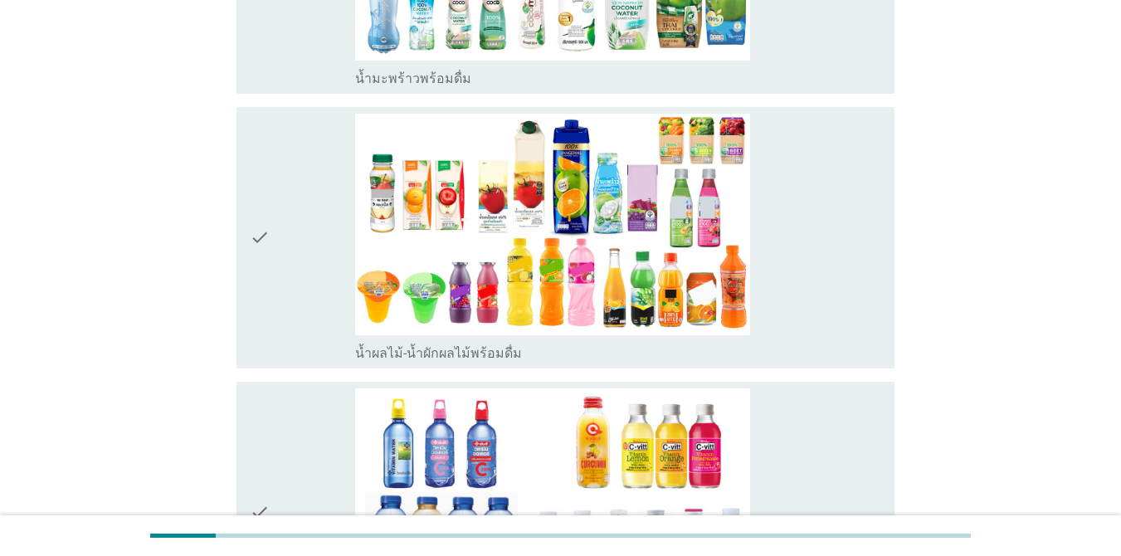
scroll to position [2288, 0]
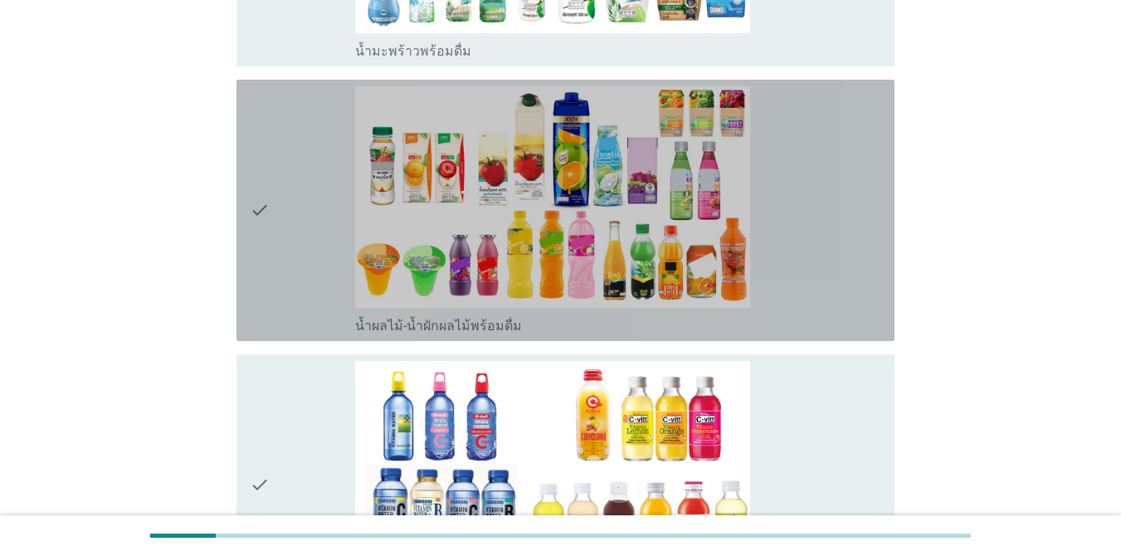
click at [816, 247] on div "check_box_outline_blank น้ำผลไม้-น้ำผักผลไม้พร้อมดื่ม" at bounding box center [618, 210] width 526 height 248
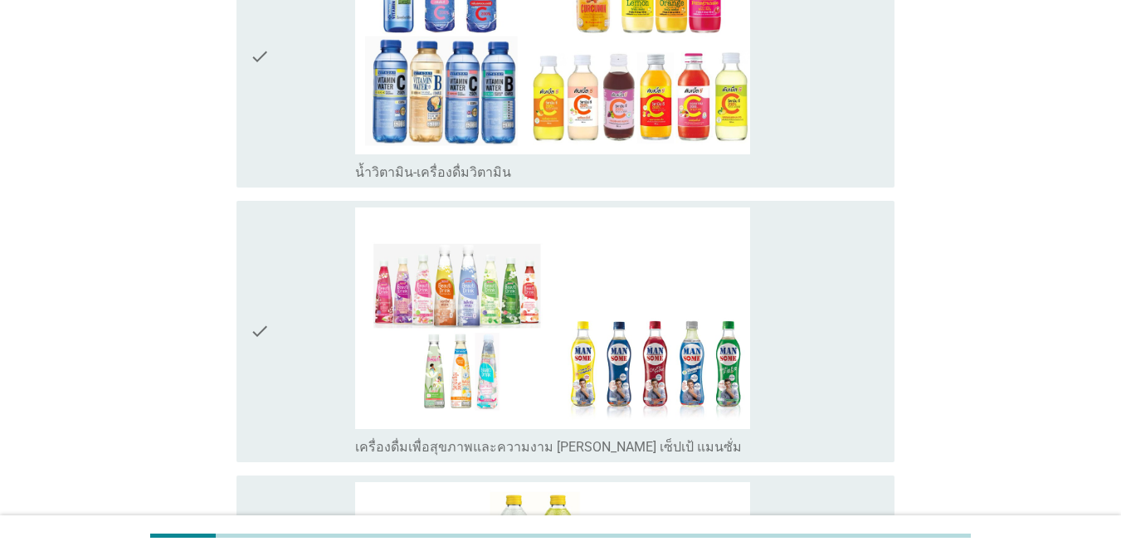
scroll to position [2756, 0]
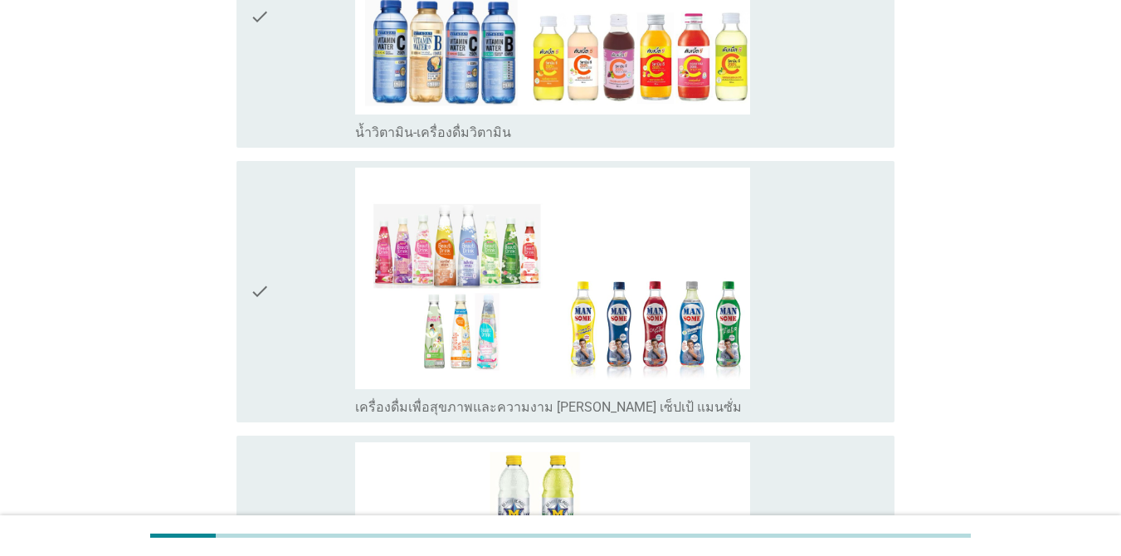
click at [795, 315] on div "check_box_outline_blank เครื่องดื่มเพื่อสุขภาพและความงาม [PERSON_NAME] เซ็ปเป้ …" at bounding box center [618, 292] width 526 height 248
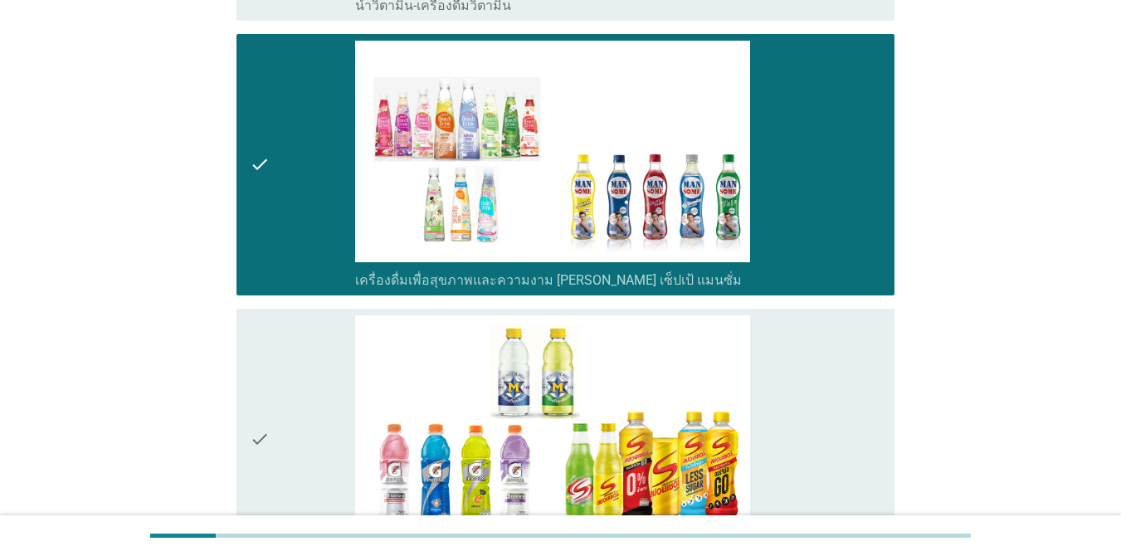
scroll to position [2990, 0]
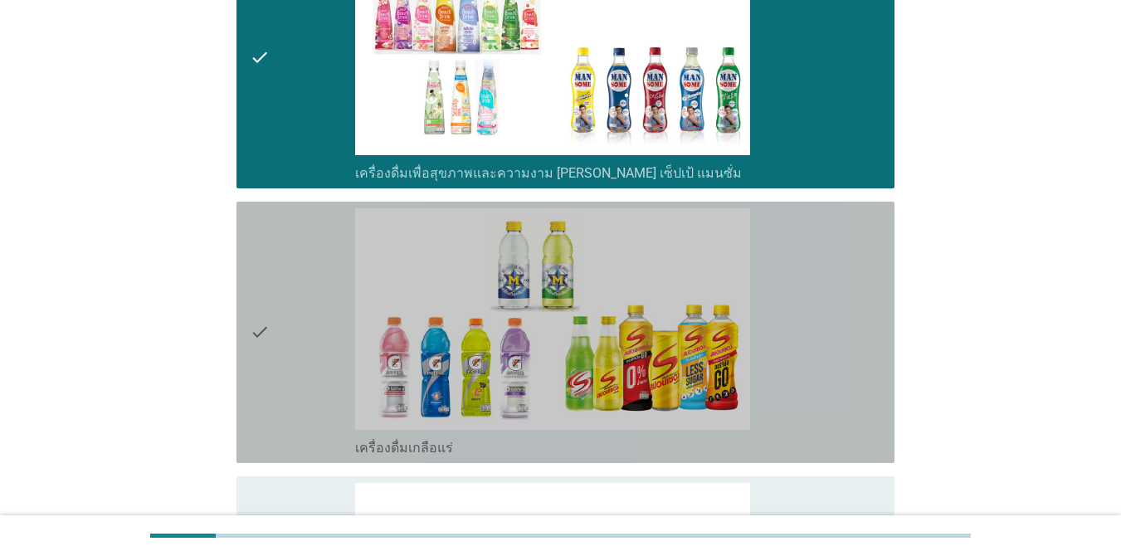
click at [816, 305] on div "check_box_outline_blank เครื่องดื่มเกลือแร่" at bounding box center [618, 332] width 526 height 248
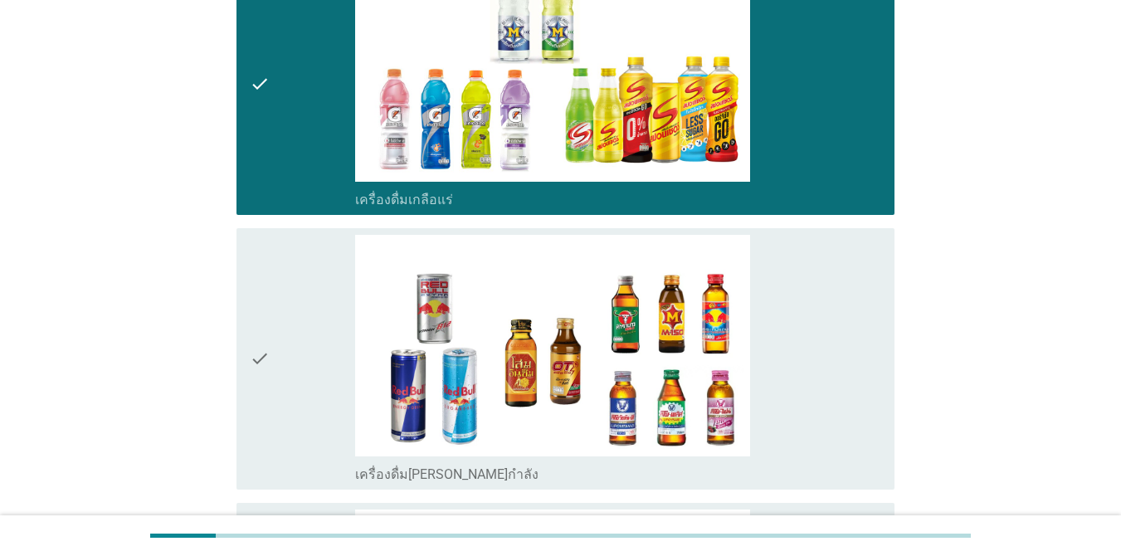
scroll to position [3305, 0]
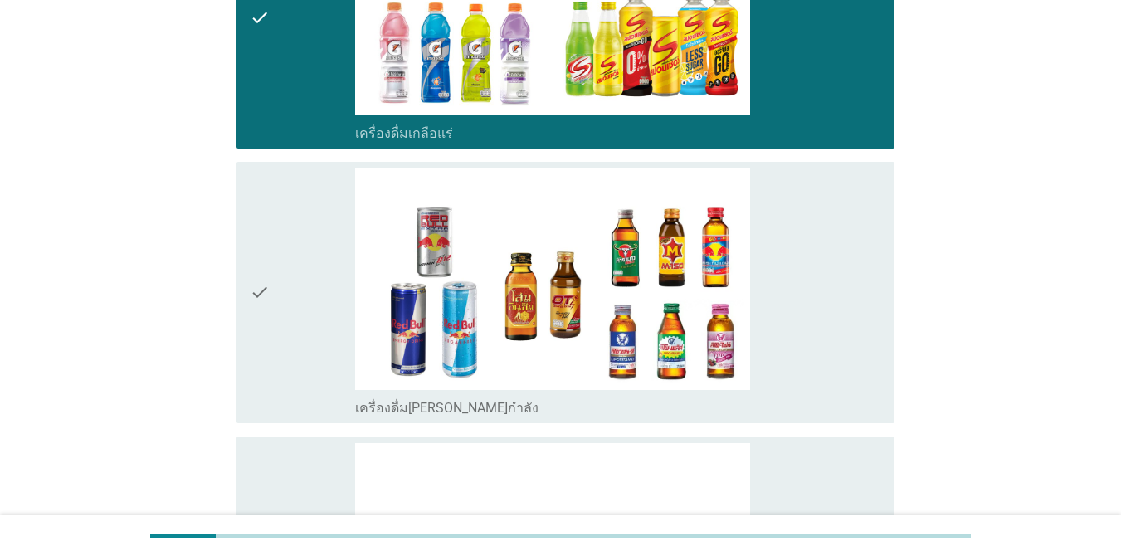
click at [816, 347] on div "check_box_outline_blank เครื่องดื่ม[PERSON_NAME]กำลัง" at bounding box center [618, 292] width 526 height 248
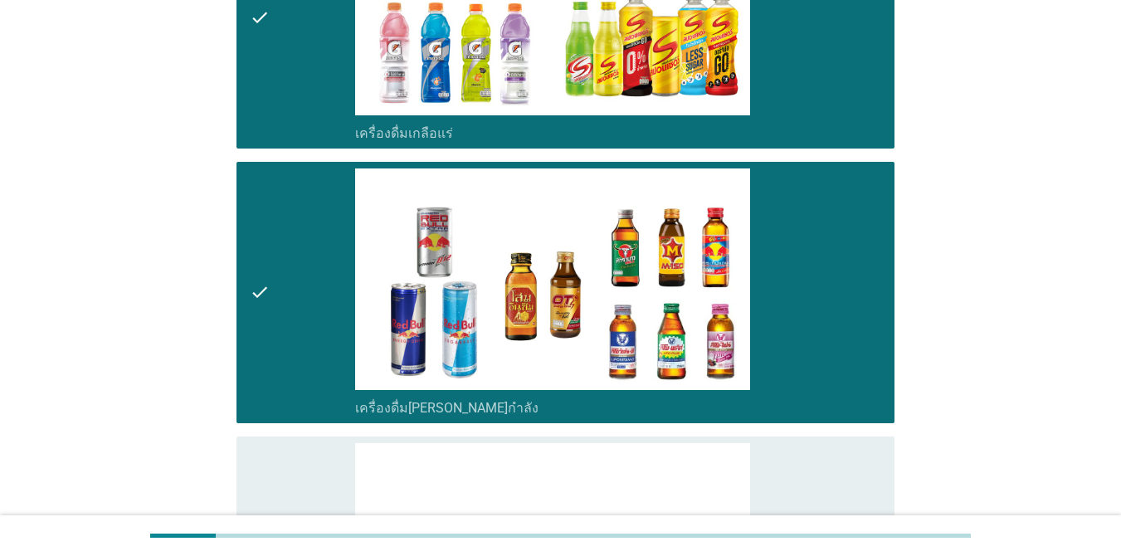
scroll to position [3687, 0]
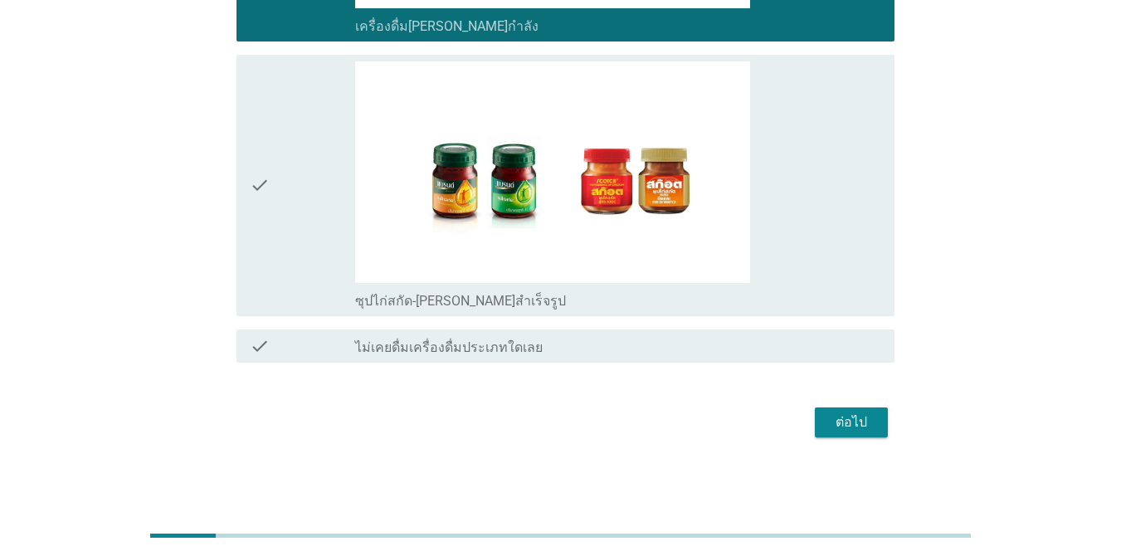
click at [816, 411] on button "ต่อไป" at bounding box center [851, 422] width 73 height 30
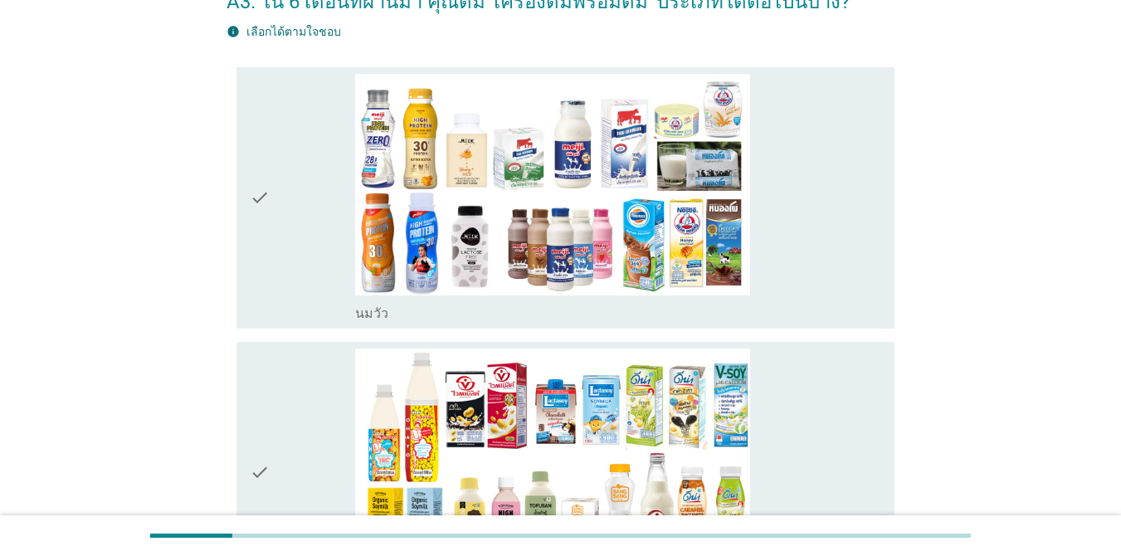
scroll to position [114, 0]
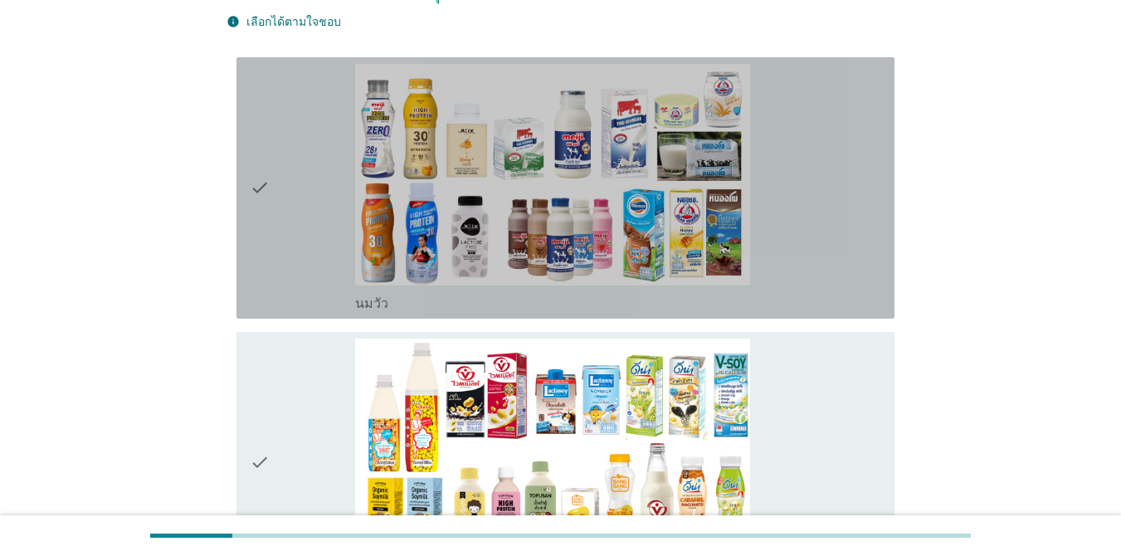
click at [751, 251] on div "check_box_outline_blank [PERSON_NAME]" at bounding box center [618, 188] width 526 height 248
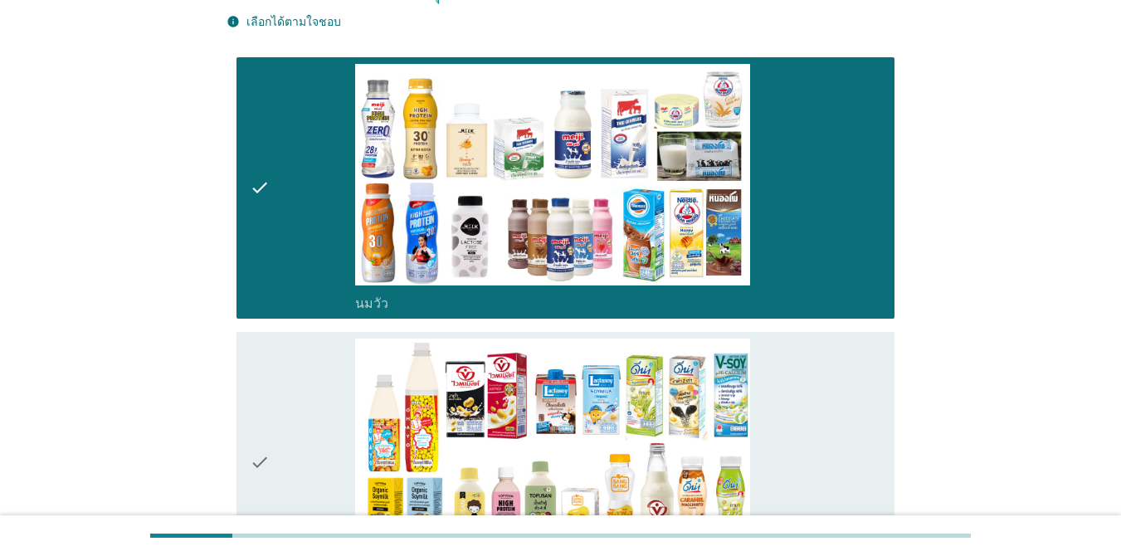
scroll to position [407, 0]
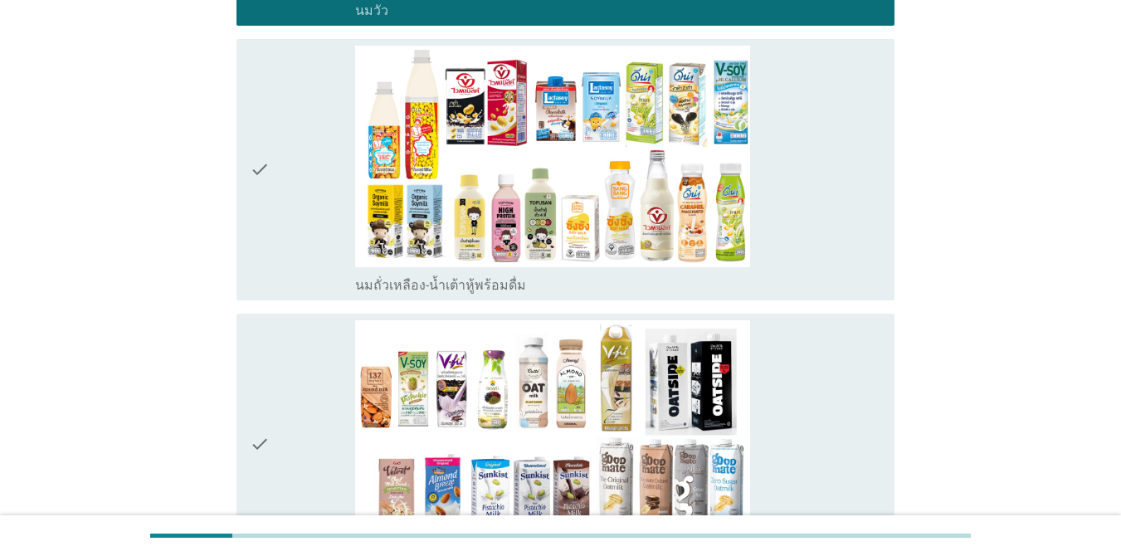
click at [777, 210] on div "check_box_outline_blank นมถั่วเหลือง-น้ำเต้าหู้พร้อมดื่ม" at bounding box center [618, 170] width 526 height 248
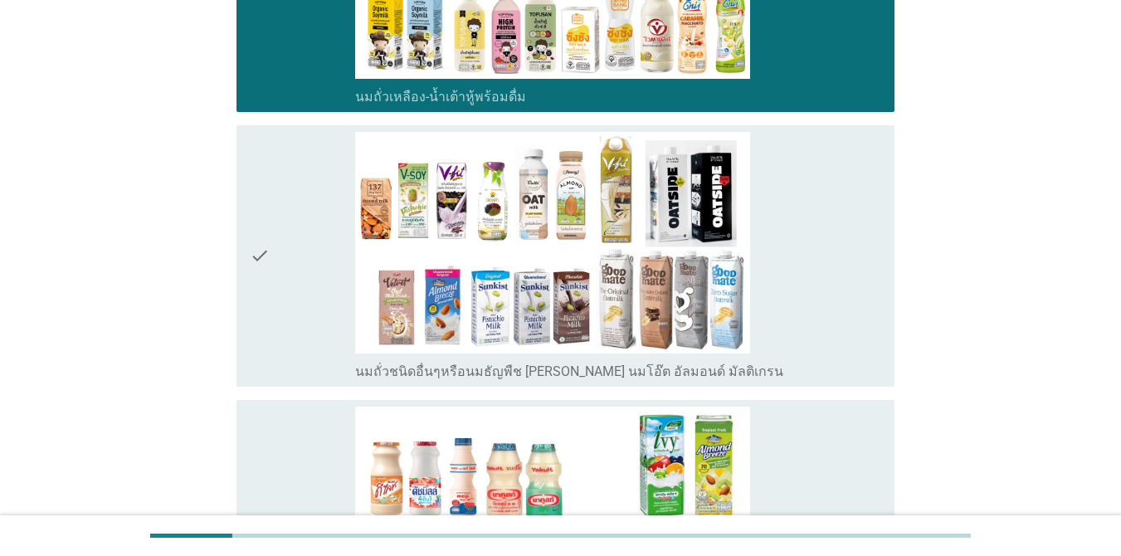
scroll to position [670, 0]
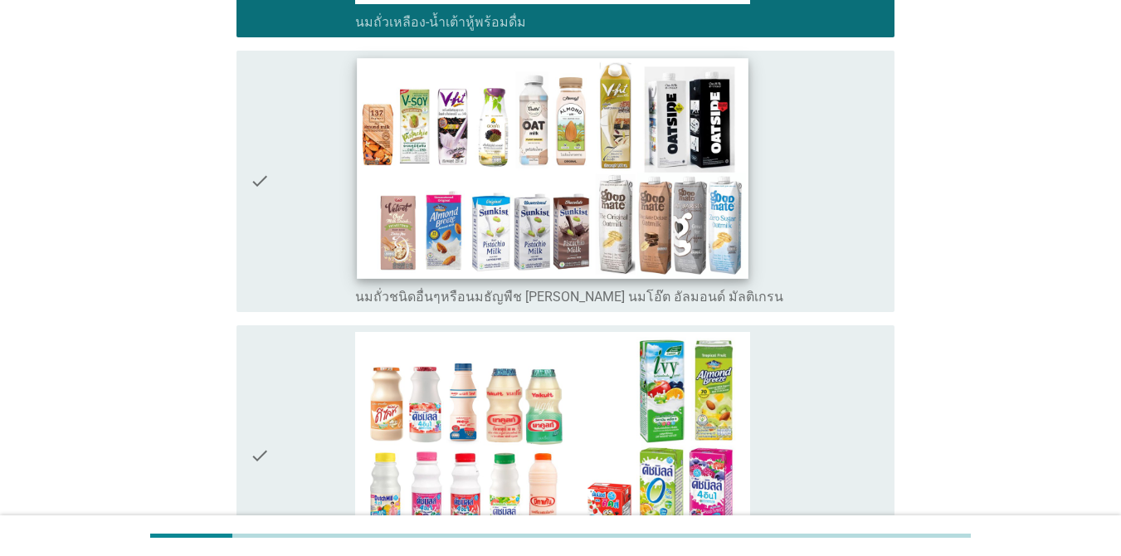
click at [733, 206] on img at bounding box center [553, 168] width 392 height 220
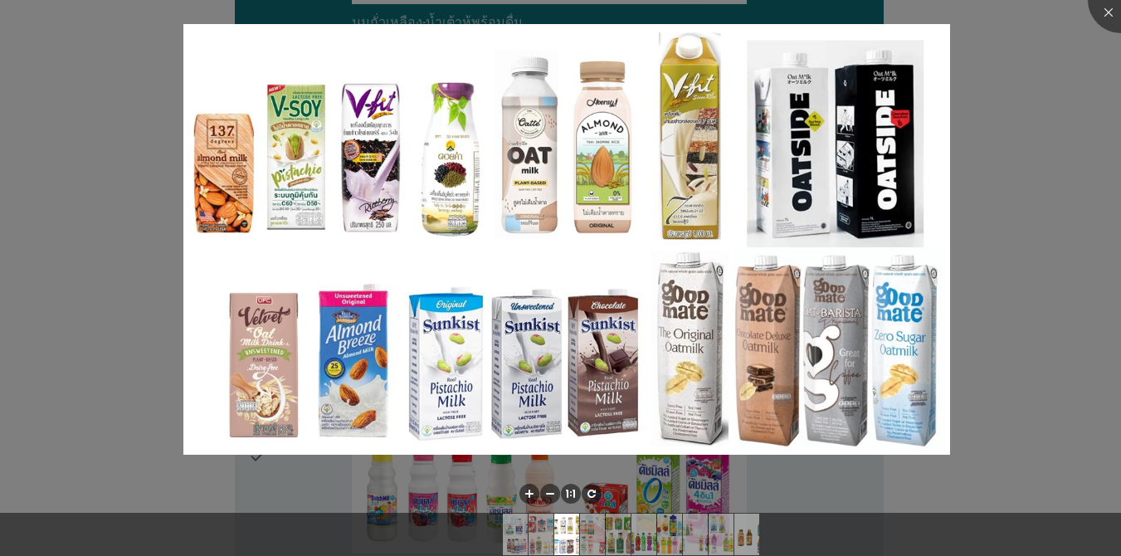
click at [816, 199] on div at bounding box center [560, 278] width 1121 height 556
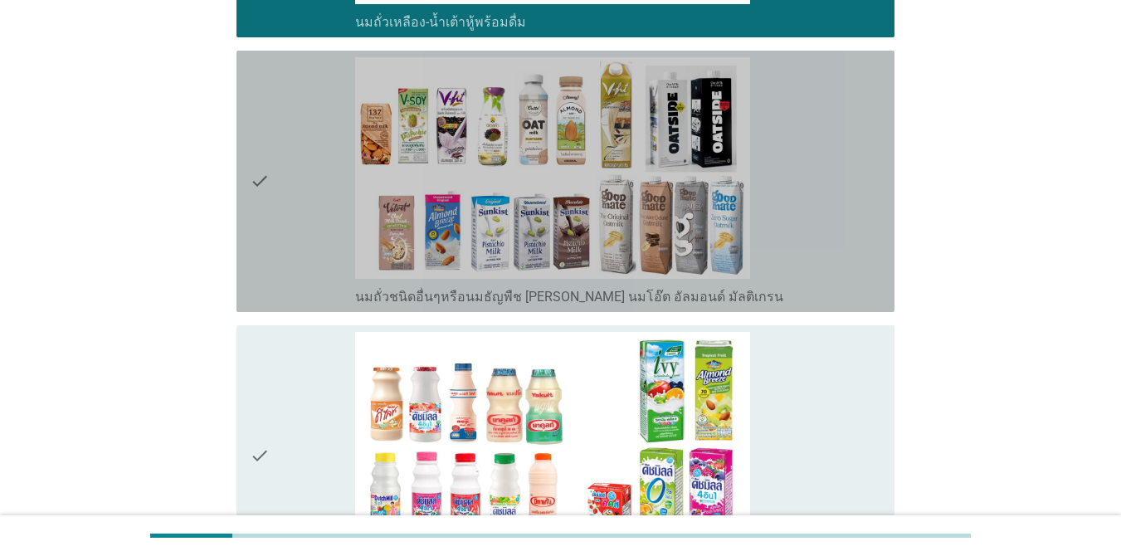
click at [771, 270] on div "check_box_outline_blank นมถั่วชนิดอื่นๆหรือนมธัญพืช [PERSON_NAME] นมโอ๊ต อัลมอน…" at bounding box center [618, 181] width 526 height 248
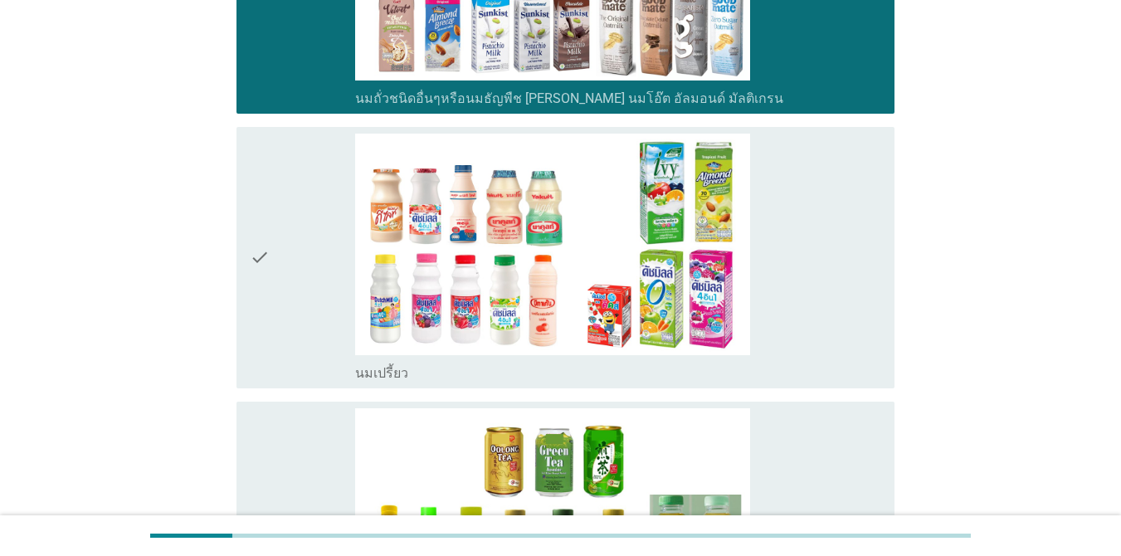
scroll to position [937, 0]
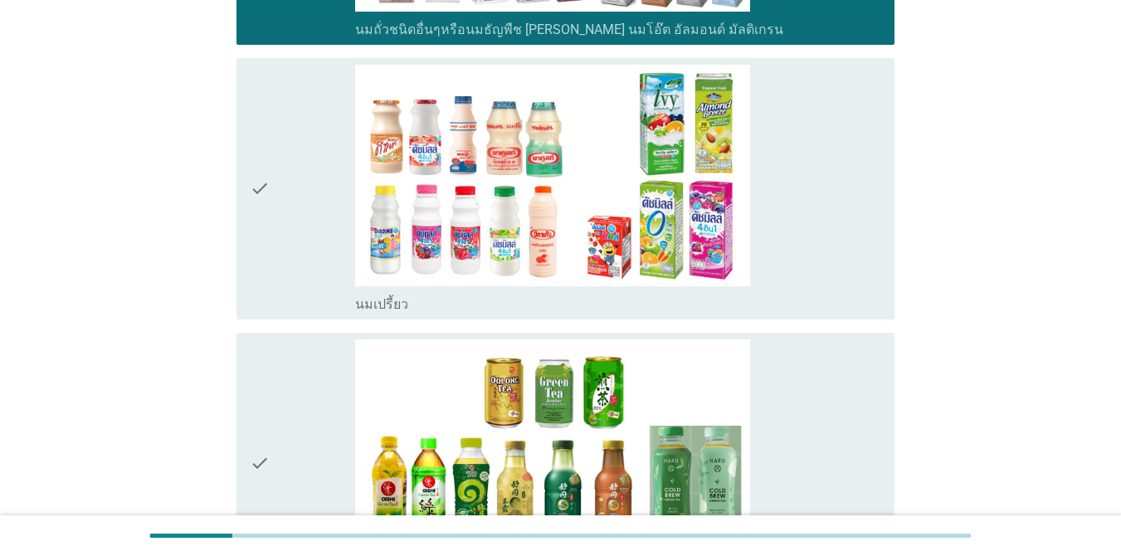
click at [805, 263] on div "check_box_outline_blank นมเปรี้ยว" at bounding box center [618, 189] width 526 height 248
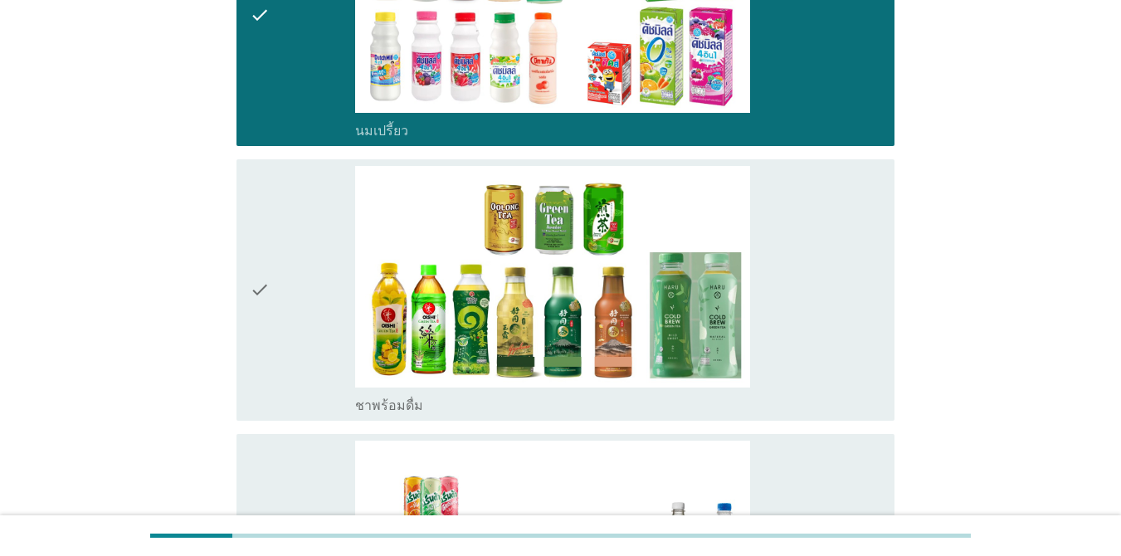
scroll to position [1135, 0]
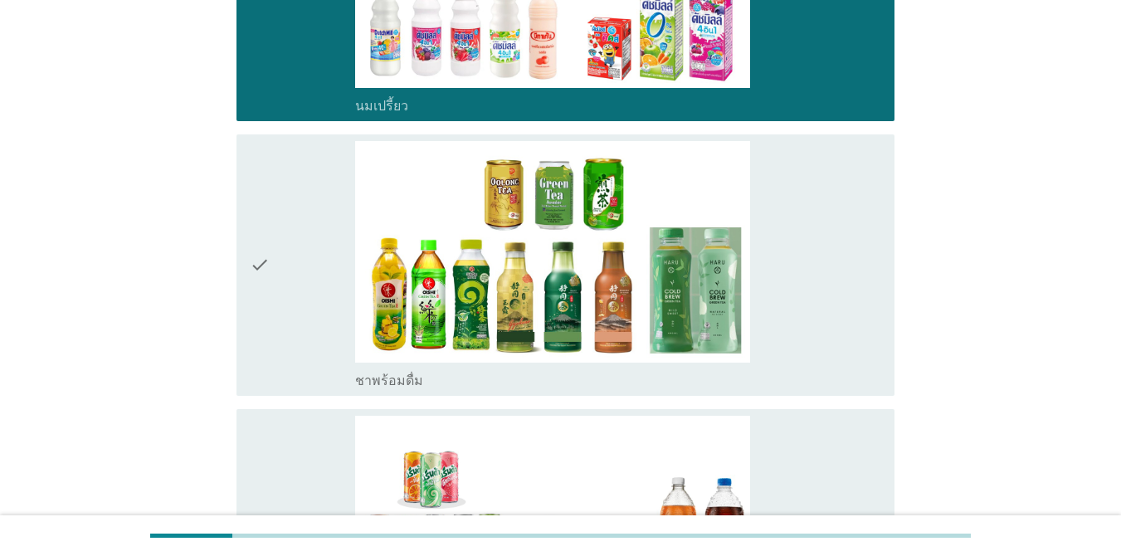
click at [788, 276] on div "check_box ชาพร้อมดื่ม" at bounding box center [618, 265] width 526 height 248
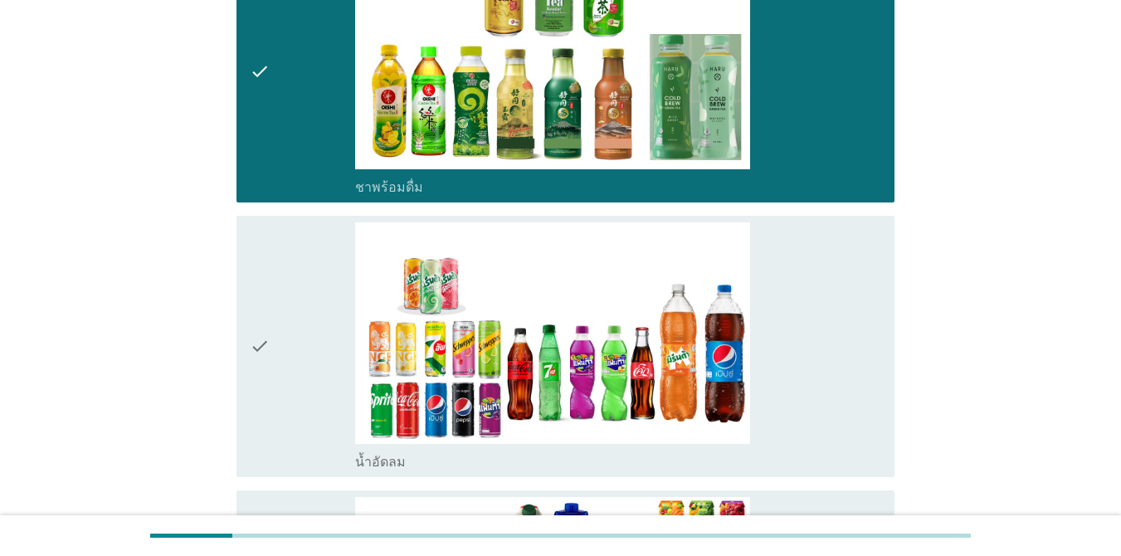
scroll to position [1473, 0]
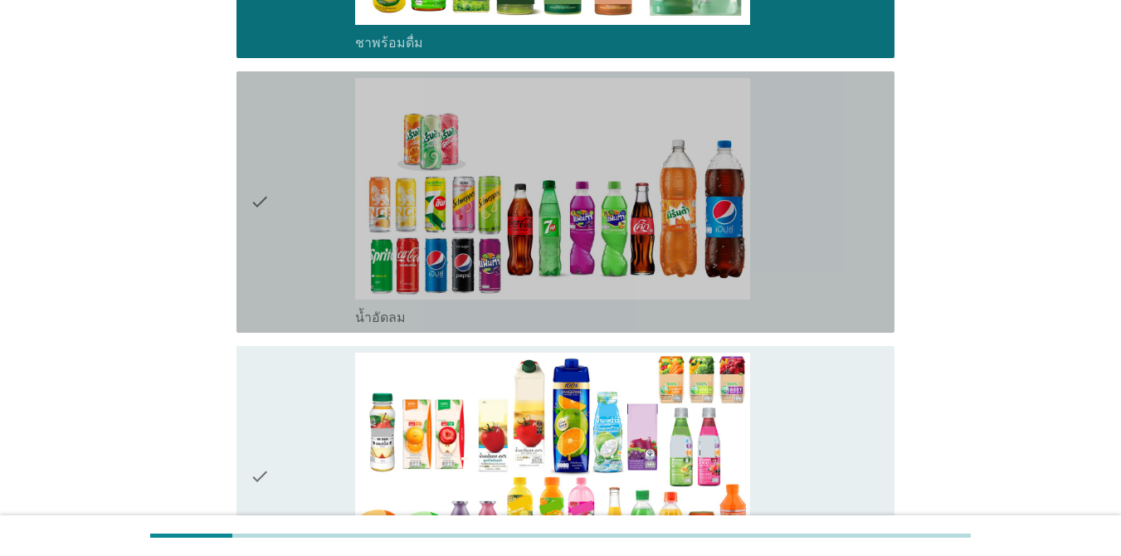
click at [812, 296] on div "check_box น้ำอัดลม" at bounding box center [618, 202] width 526 height 248
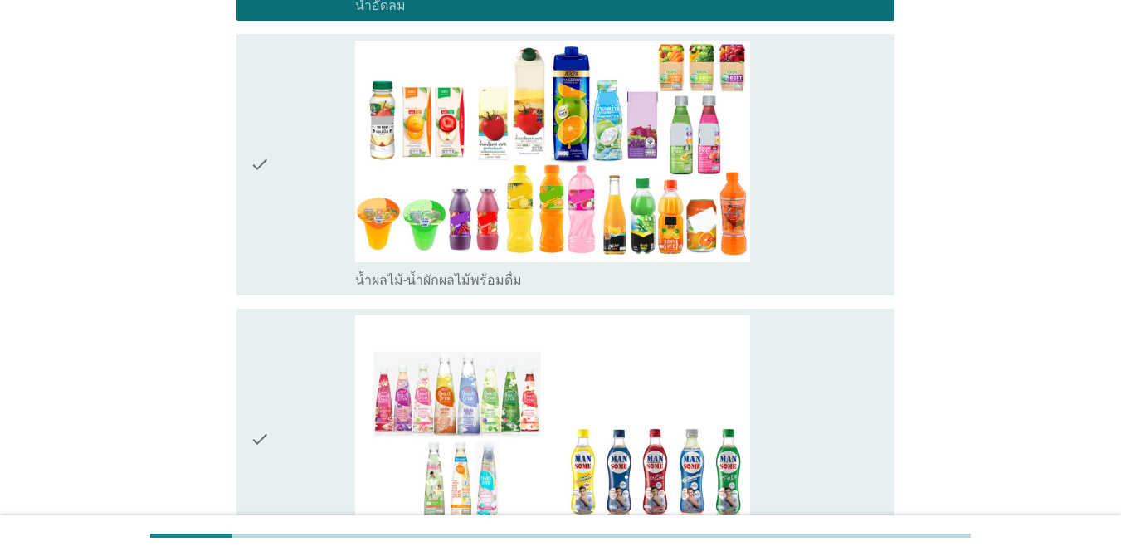
scroll to position [1815, 0]
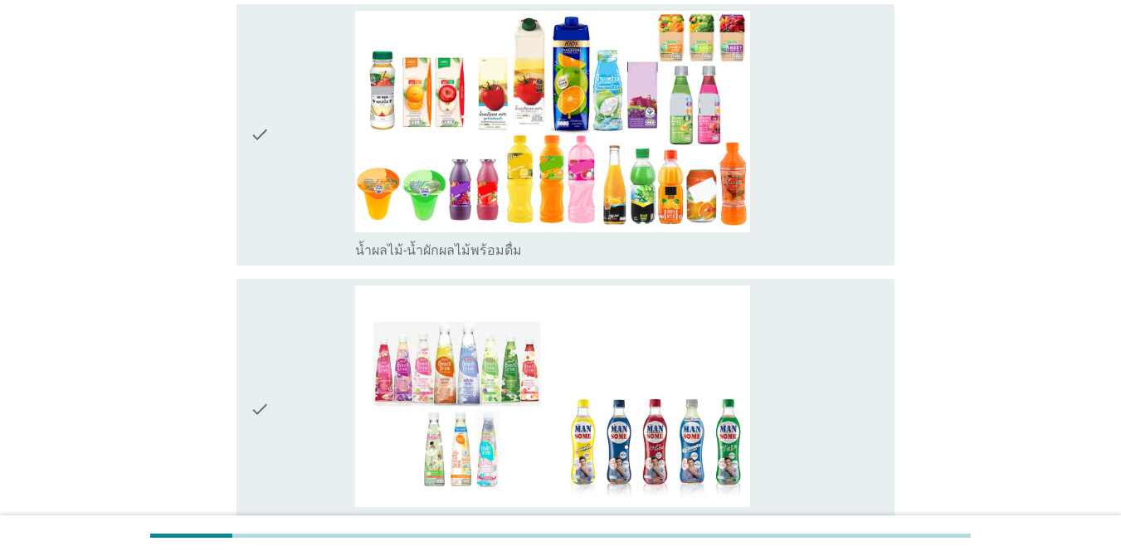
click at [791, 420] on div "check_box เครื่องดื่มเพื่อสุขภาพและความงาม [PERSON_NAME] เซ็ปเป้ แมนซั่ม" at bounding box center [618, 409] width 526 height 248
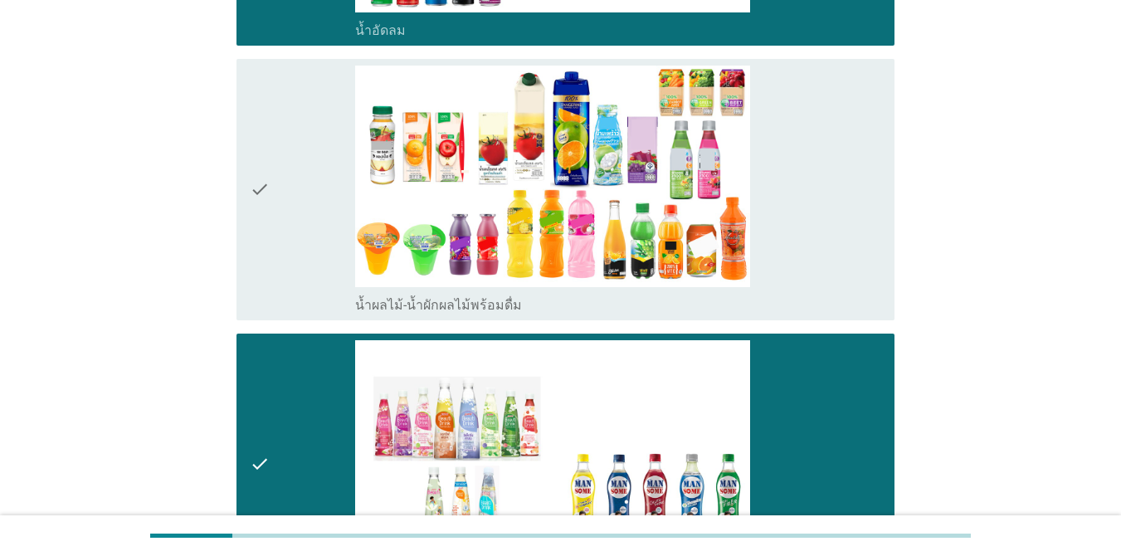
scroll to position [1755, 0]
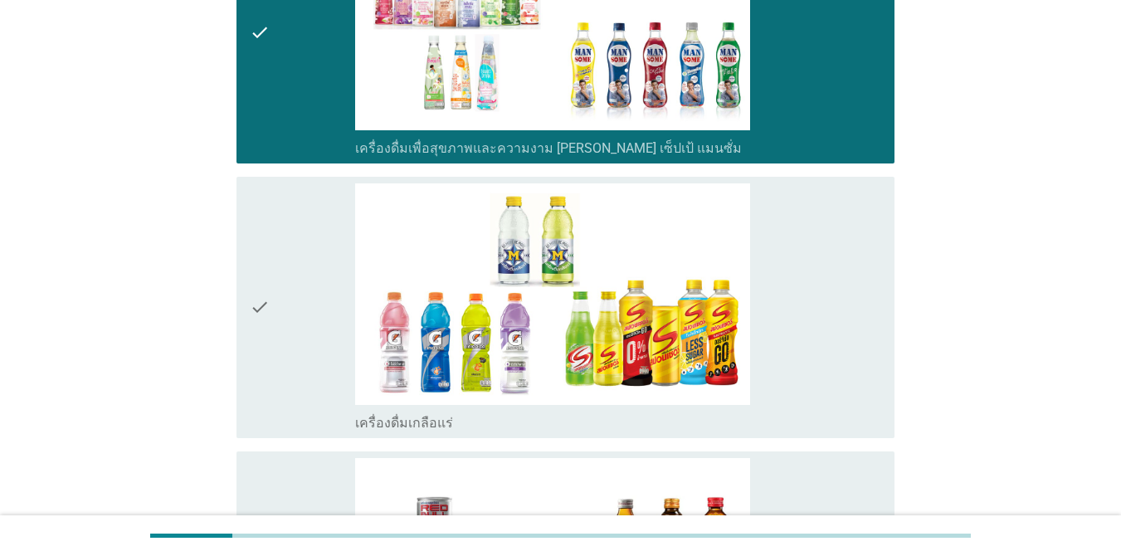
scroll to position [2226, 0]
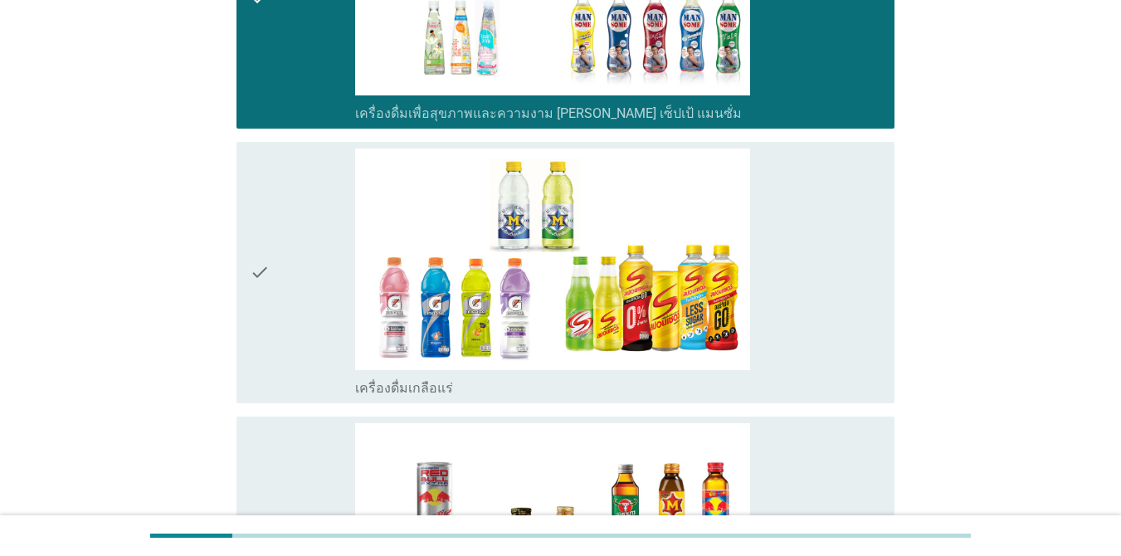
click at [788, 357] on div "check_box เครื่องดื่มเกลือแร่" at bounding box center [618, 273] width 526 height 248
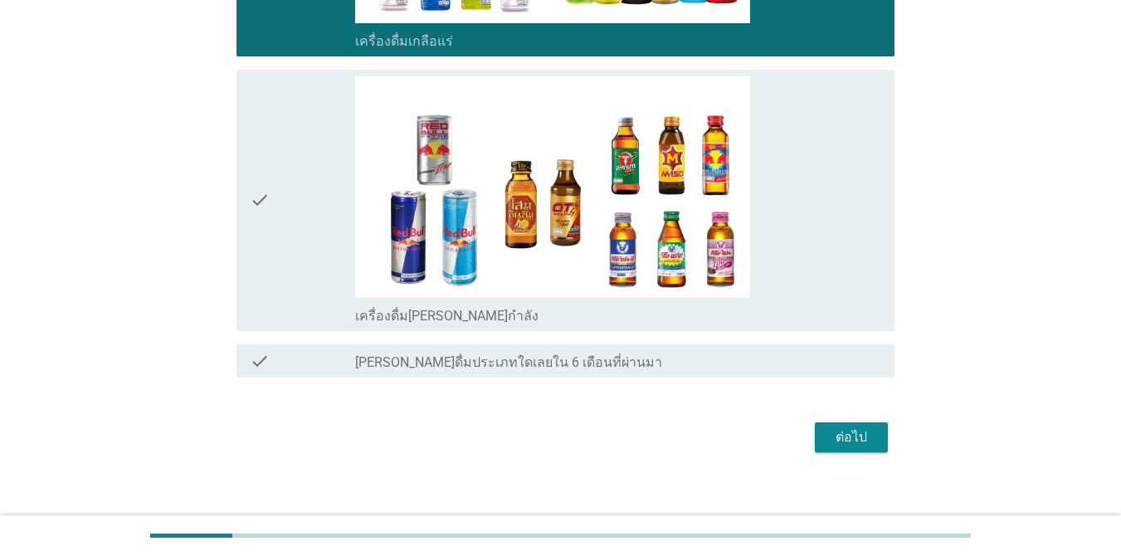
scroll to position [2588, 0]
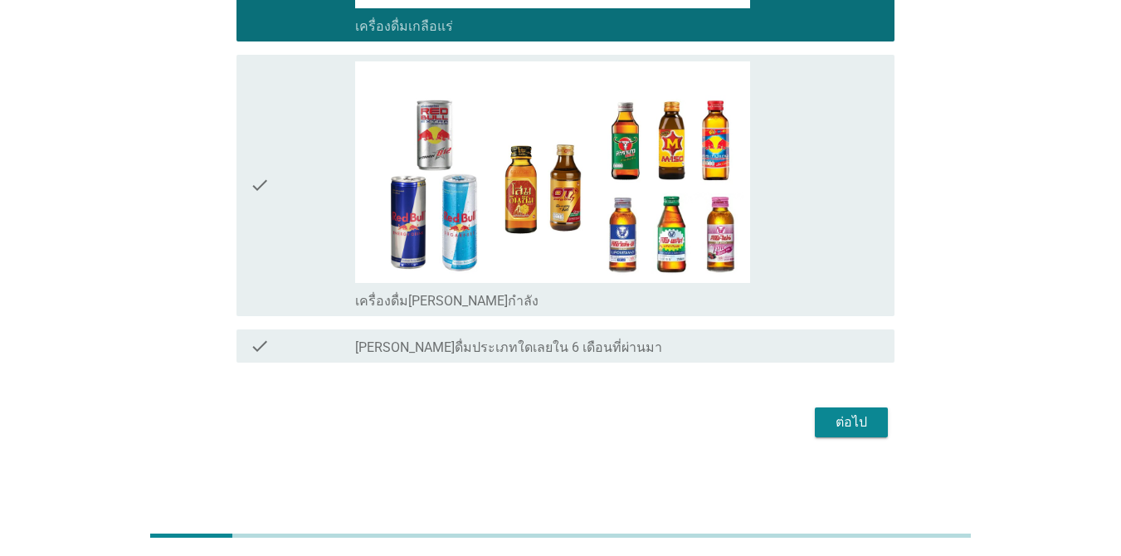
click at [816, 420] on div "ต่อไป" at bounding box center [851, 422] width 46 height 20
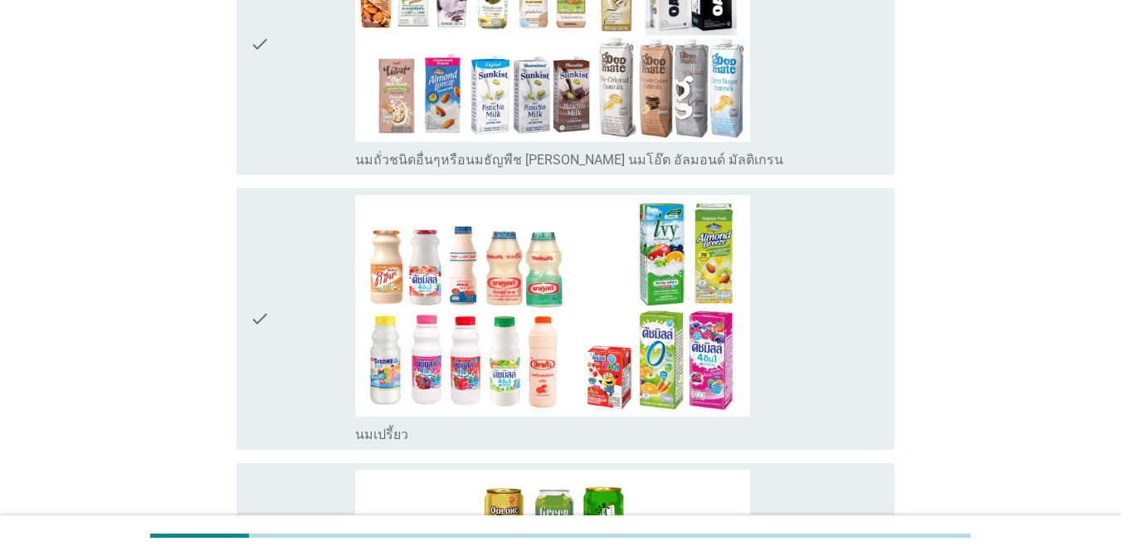
scroll to position [815, 0]
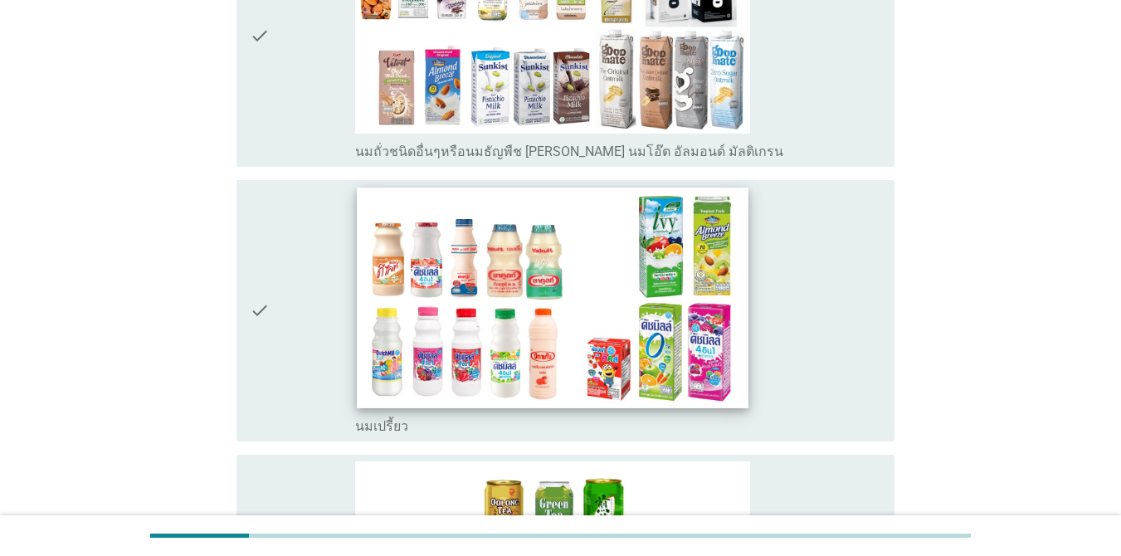
click at [557, 337] on img at bounding box center [553, 298] width 392 height 220
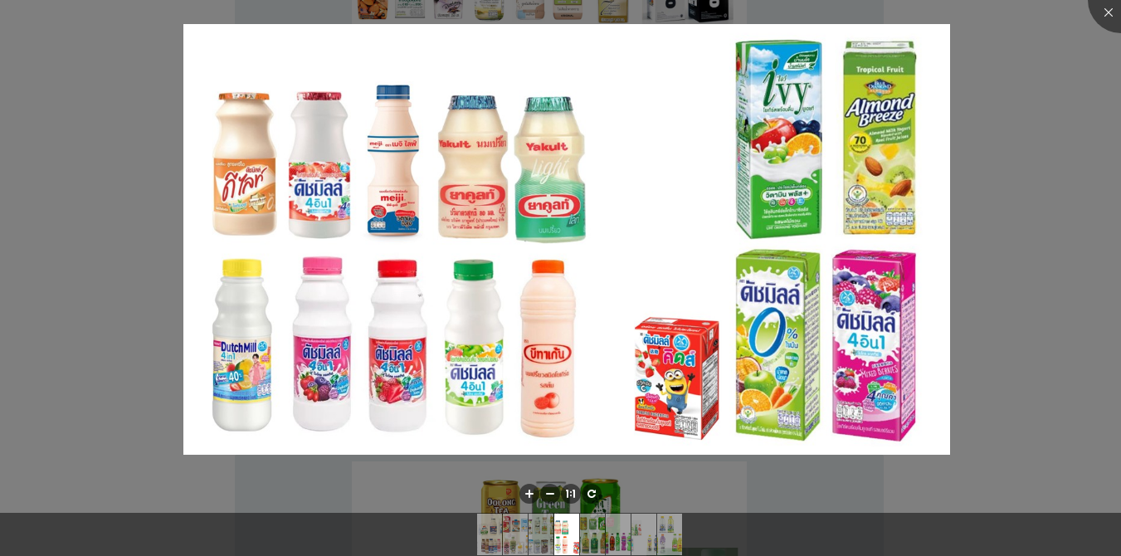
click at [816, 303] on div at bounding box center [560, 278] width 1121 height 556
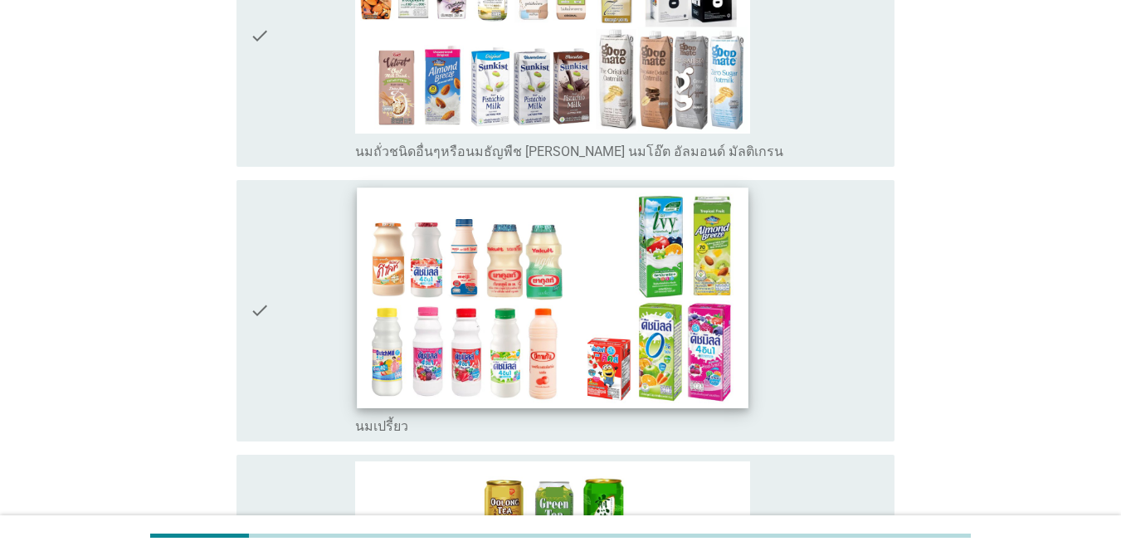
click at [724, 354] on img at bounding box center [553, 298] width 392 height 220
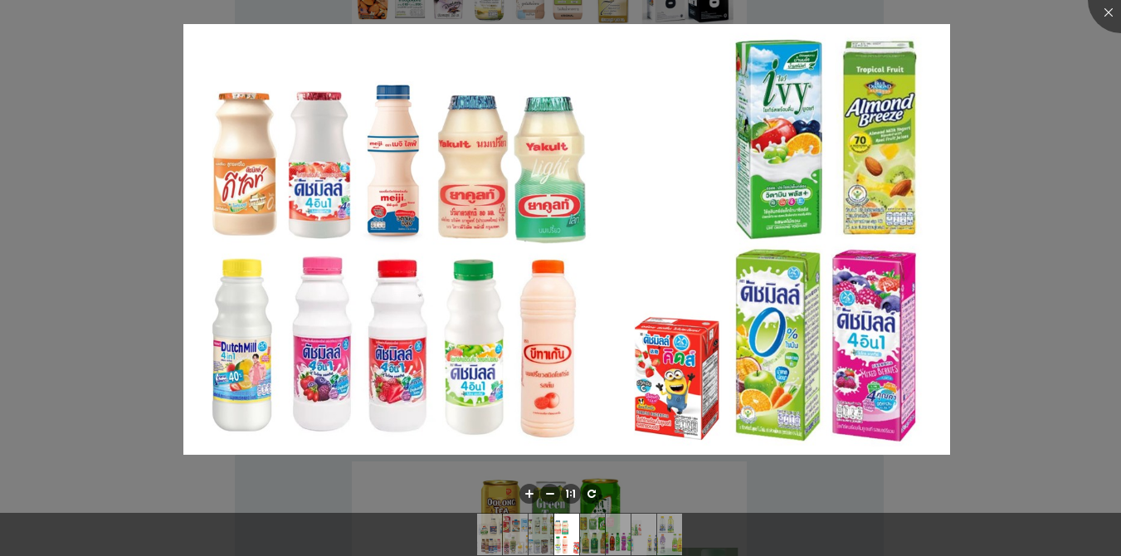
click at [816, 292] on div at bounding box center [560, 278] width 1121 height 556
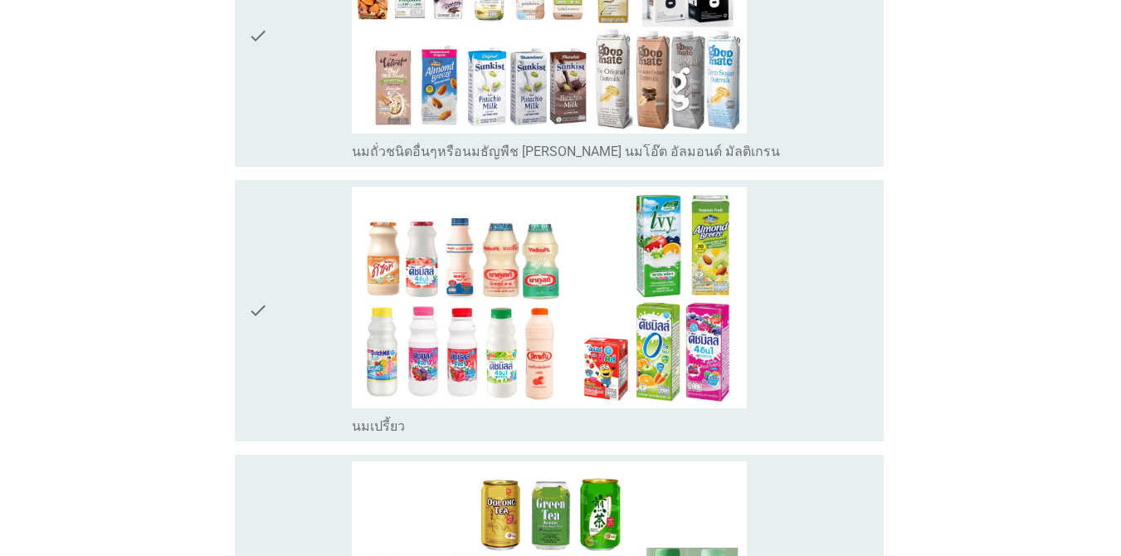
click at [797, 295] on body "A4. ใน 3 เดือนที่ผ่านมา คุณดื่ม 'เครื่องดื่มพร้อมดื่ม' ประเภทใดต่อไปนี้บ้าง? in…" at bounding box center [560, 462] width 1121 height 2554
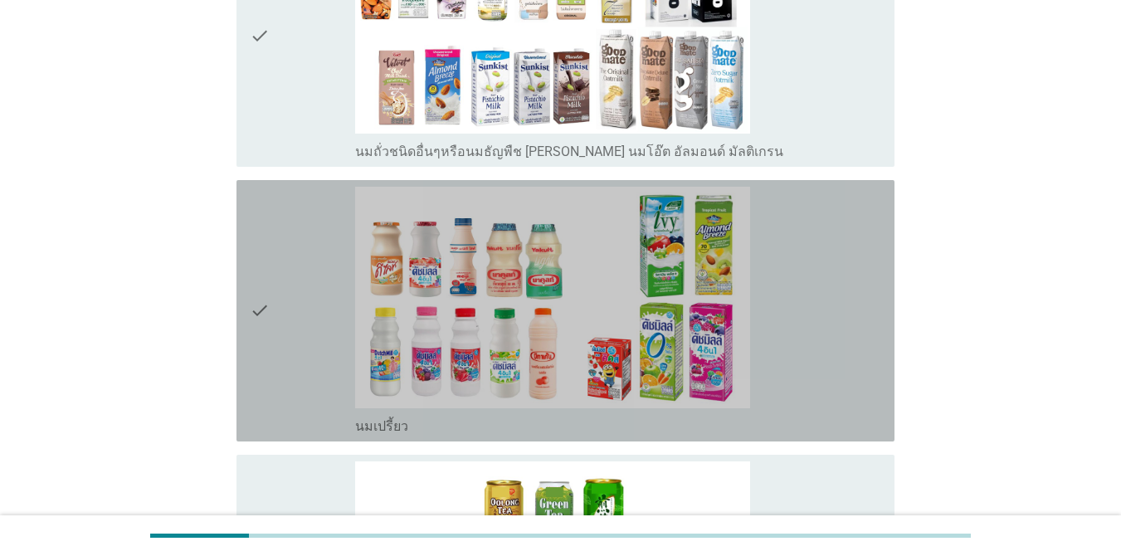
click at [814, 273] on div "check_box_outline_blank นมเปรี้ยว" at bounding box center [618, 311] width 526 height 248
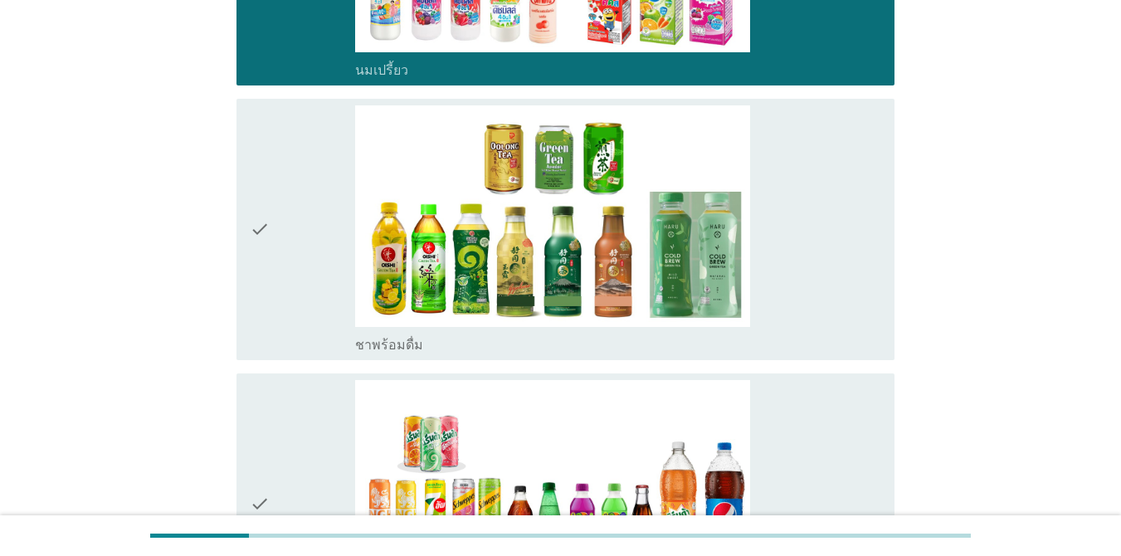
scroll to position [1175, 0]
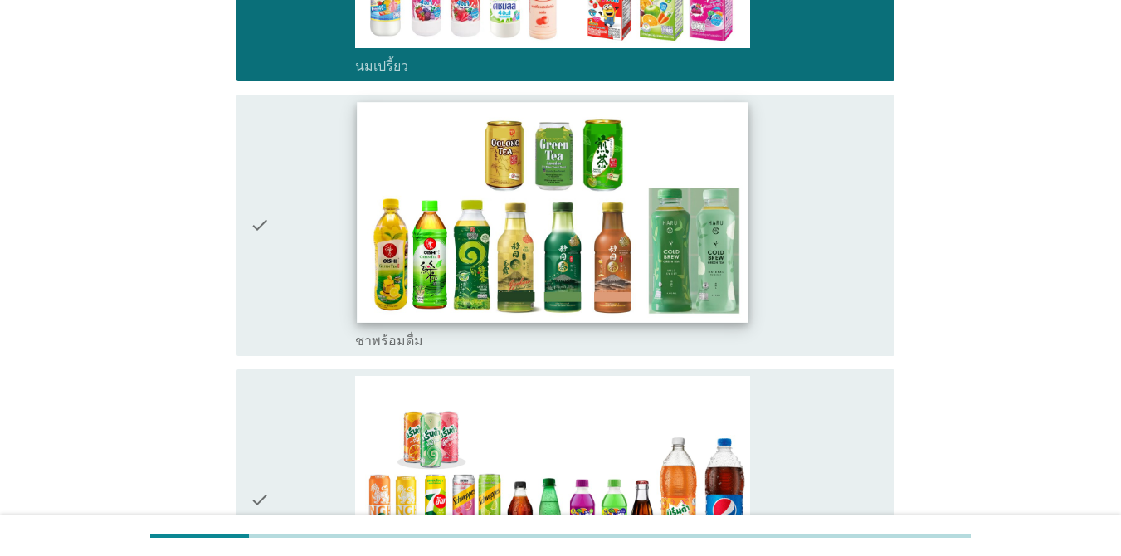
click at [723, 282] on img at bounding box center [553, 212] width 392 height 220
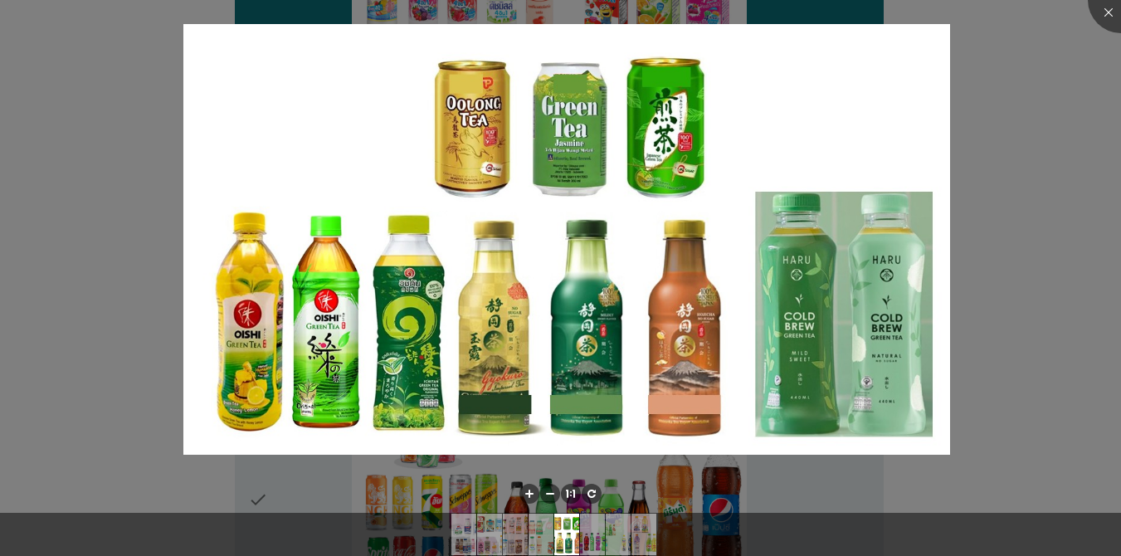
click at [816, 244] on div at bounding box center [560, 278] width 1121 height 556
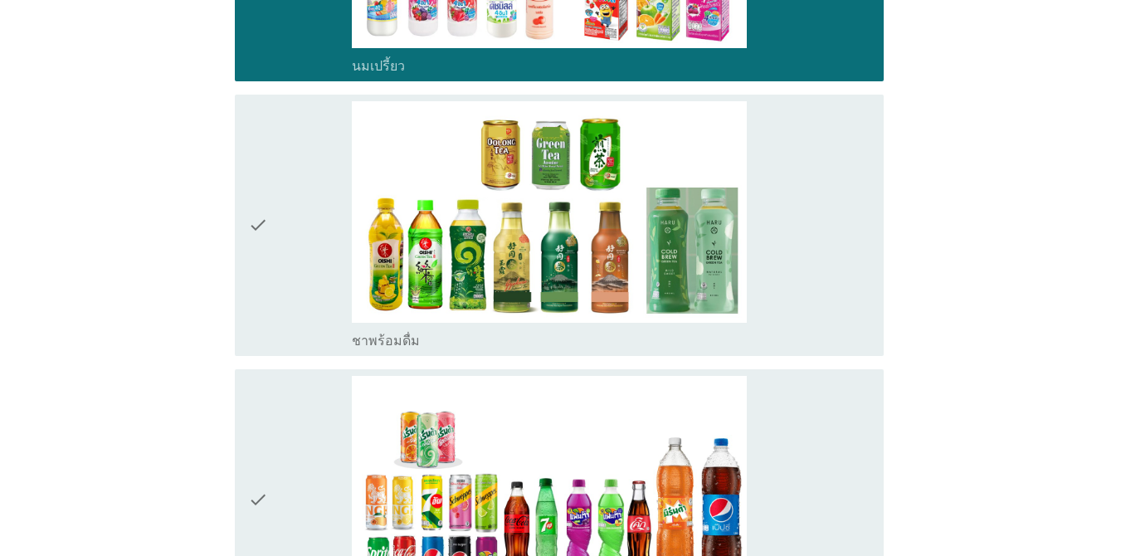
click at [816, 234] on div at bounding box center [560, 278] width 1121 height 556
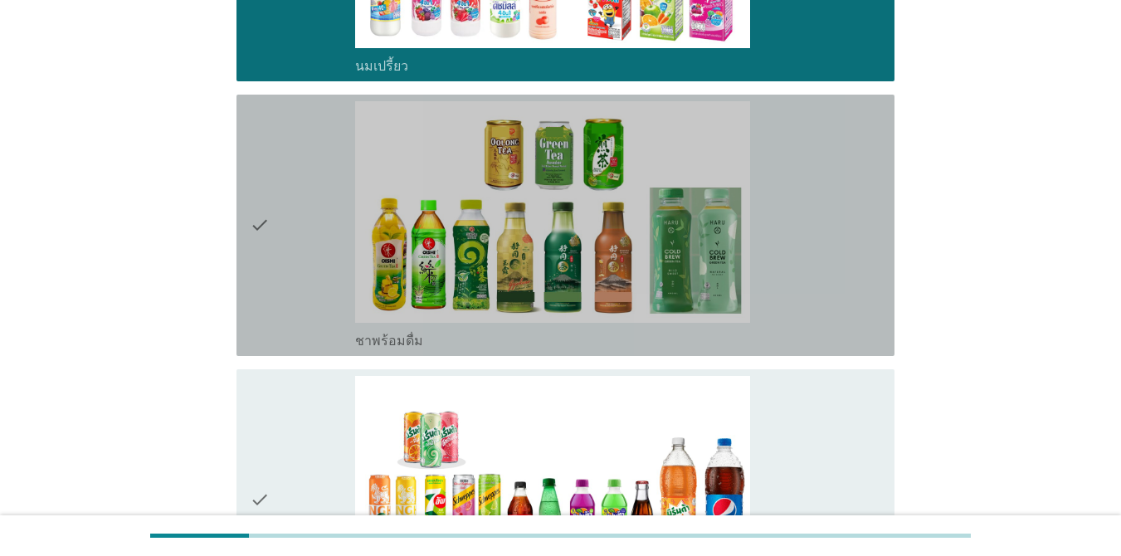
click at [816, 234] on div "check_box ชาพร้อมดื่ม" at bounding box center [618, 225] width 526 height 248
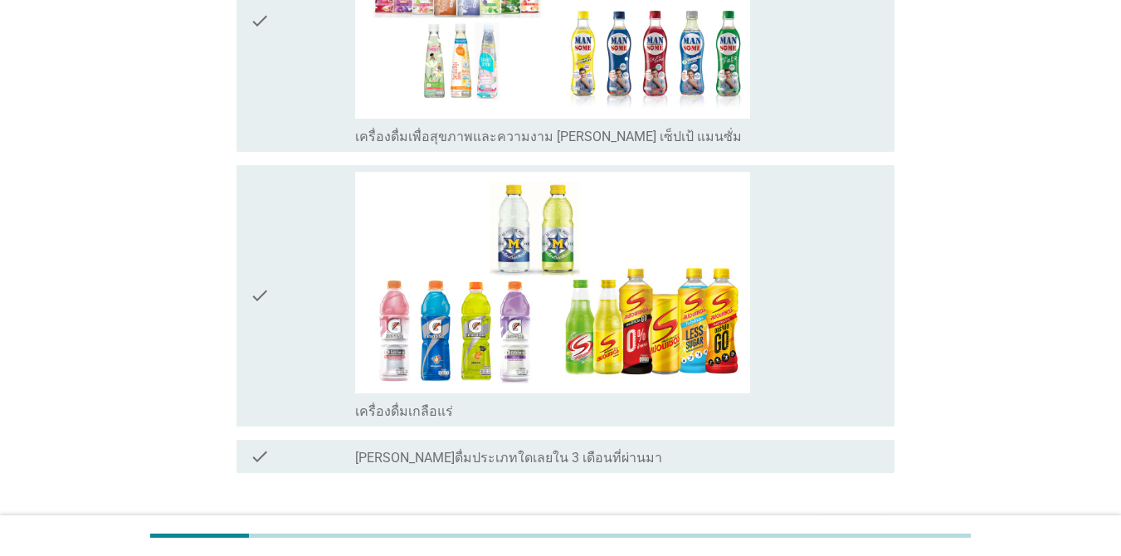
scroll to position [1969, 0]
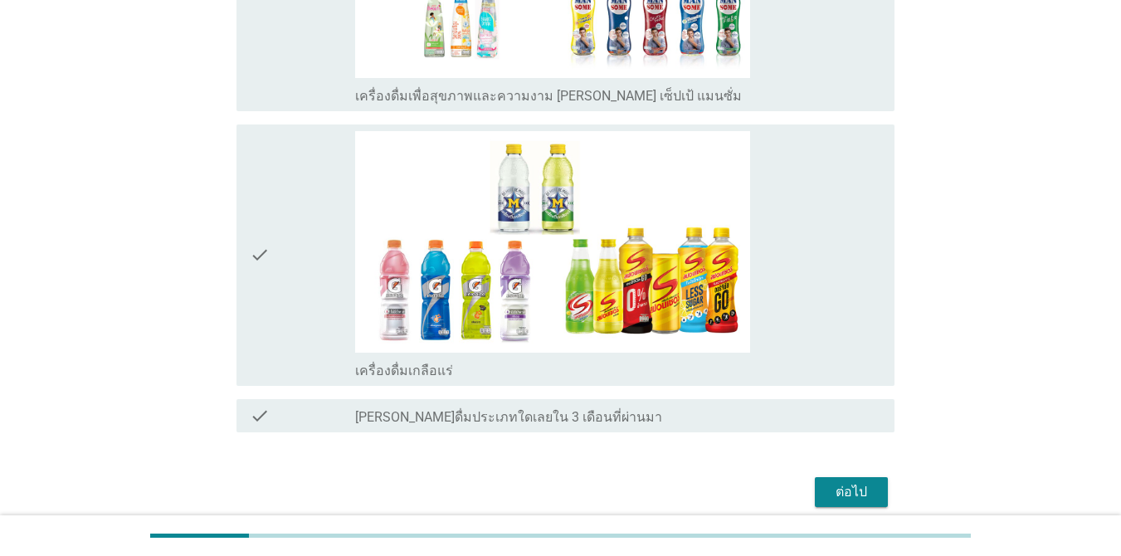
click at [816, 287] on div "check_box เครื่องดื่มเกลือแร่" at bounding box center [618, 255] width 526 height 248
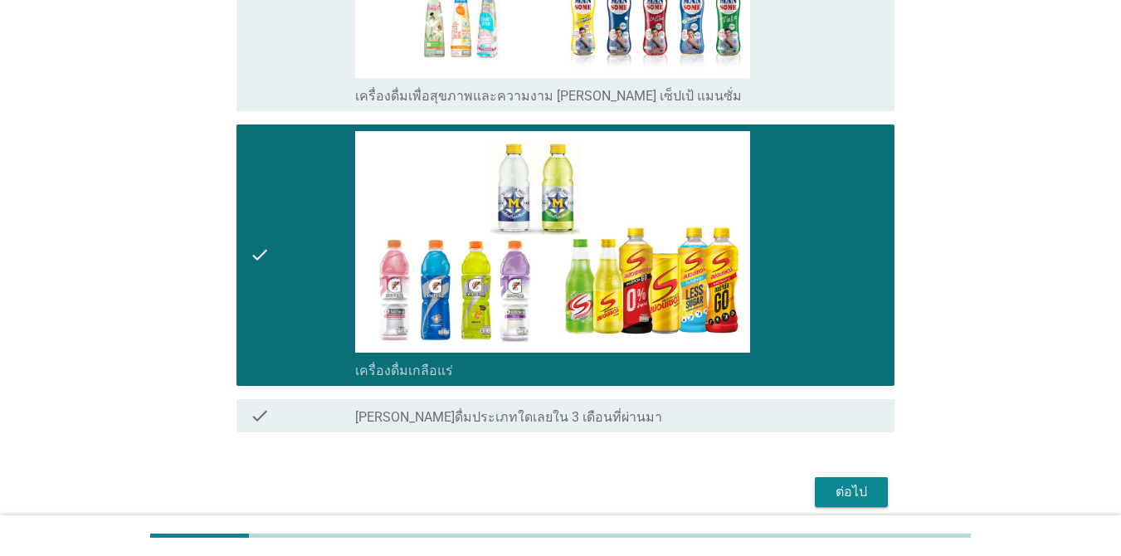
click at [816, 496] on div "ต่อไป" at bounding box center [851, 492] width 46 height 20
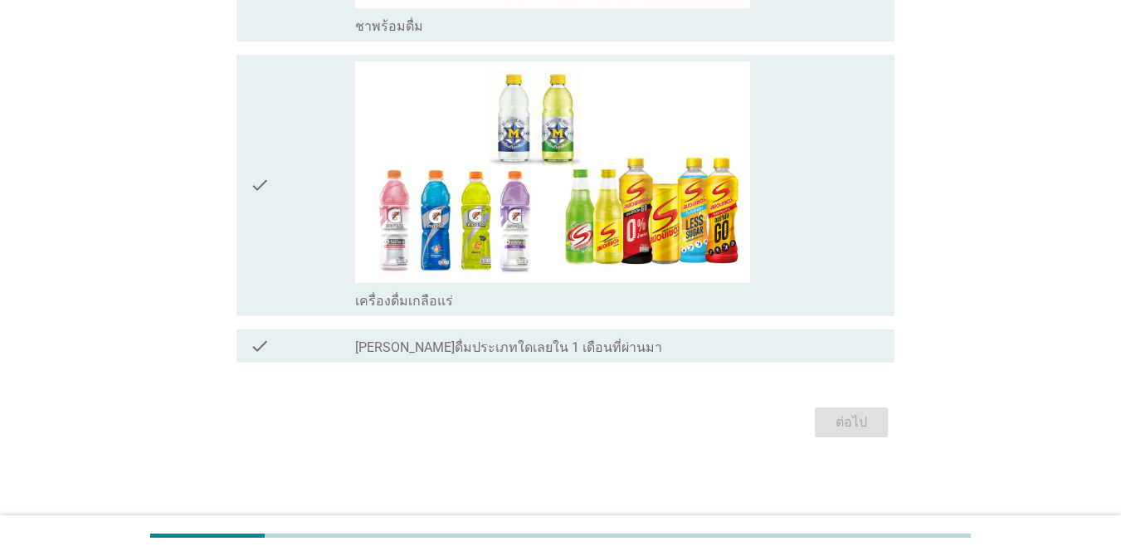
scroll to position [0, 0]
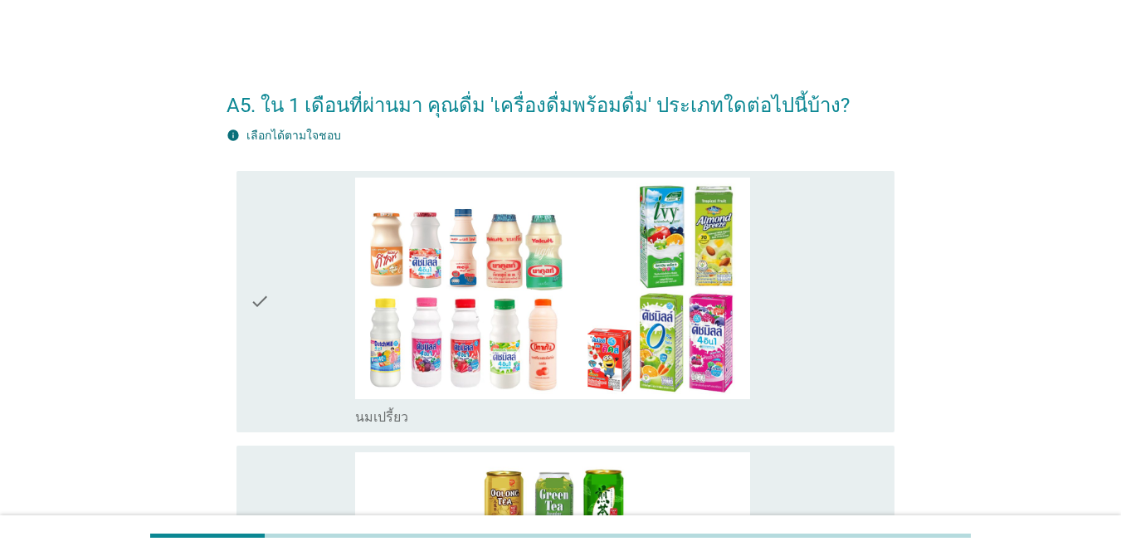
click at [799, 347] on div "check_box นมเปรี้ยว" at bounding box center [618, 302] width 526 height 248
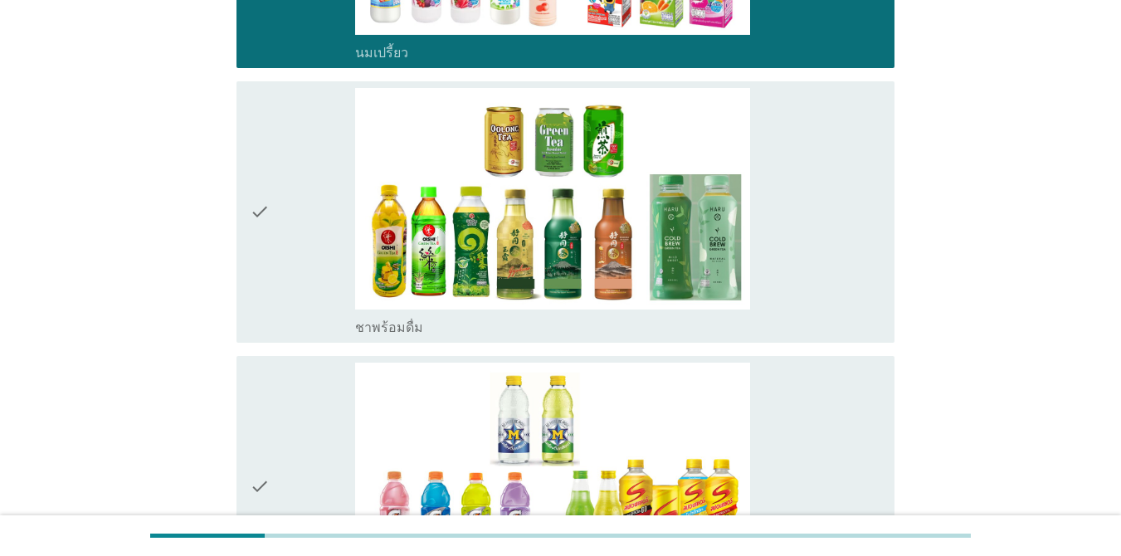
scroll to position [380, 0]
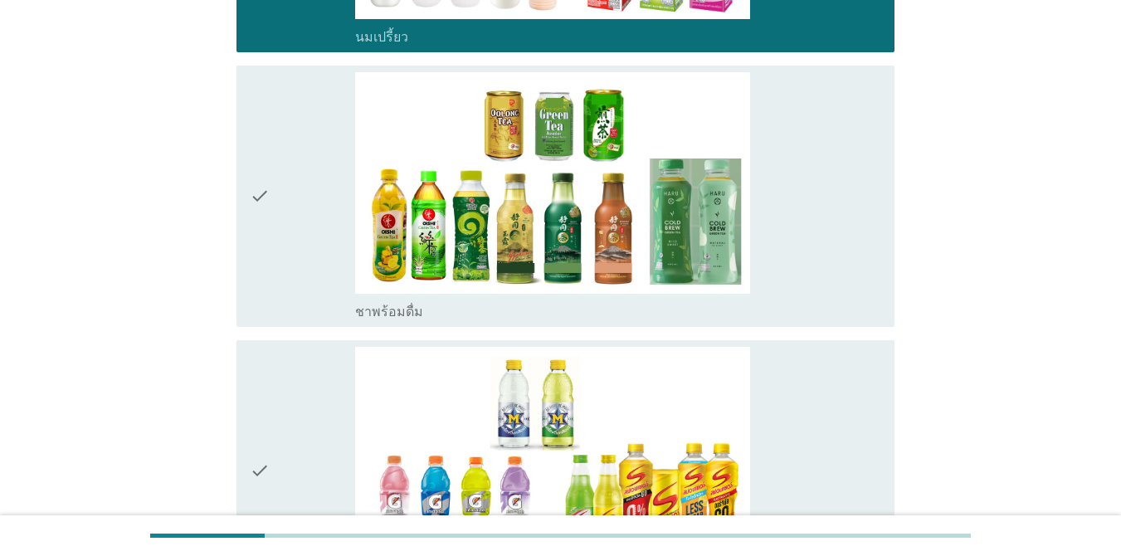
click at [816, 324] on div "check check_box ชาพร้อมดื่ม" at bounding box center [565, 196] width 658 height 261
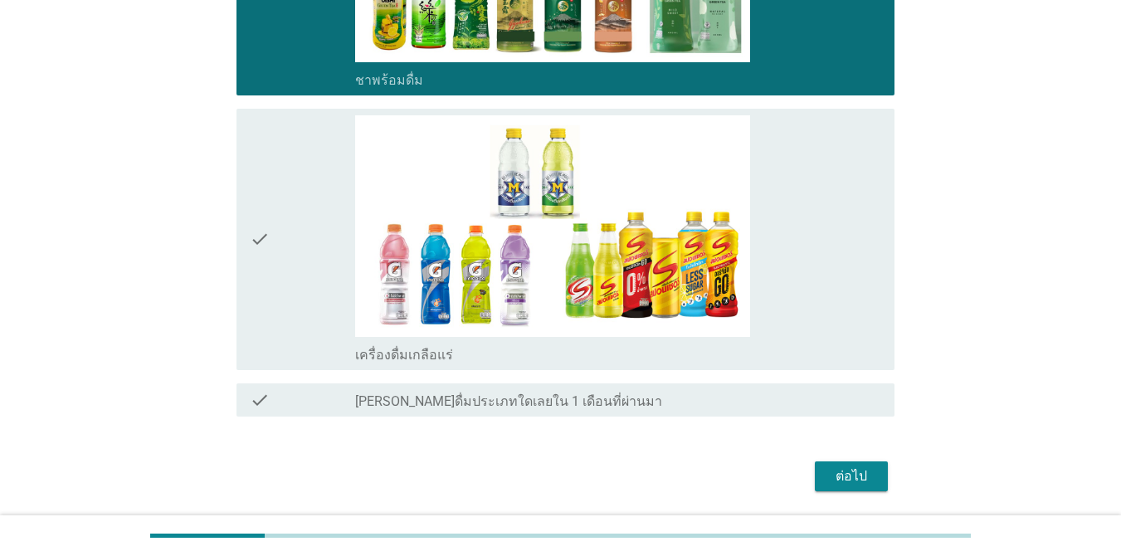
scroll to position [665, 0]
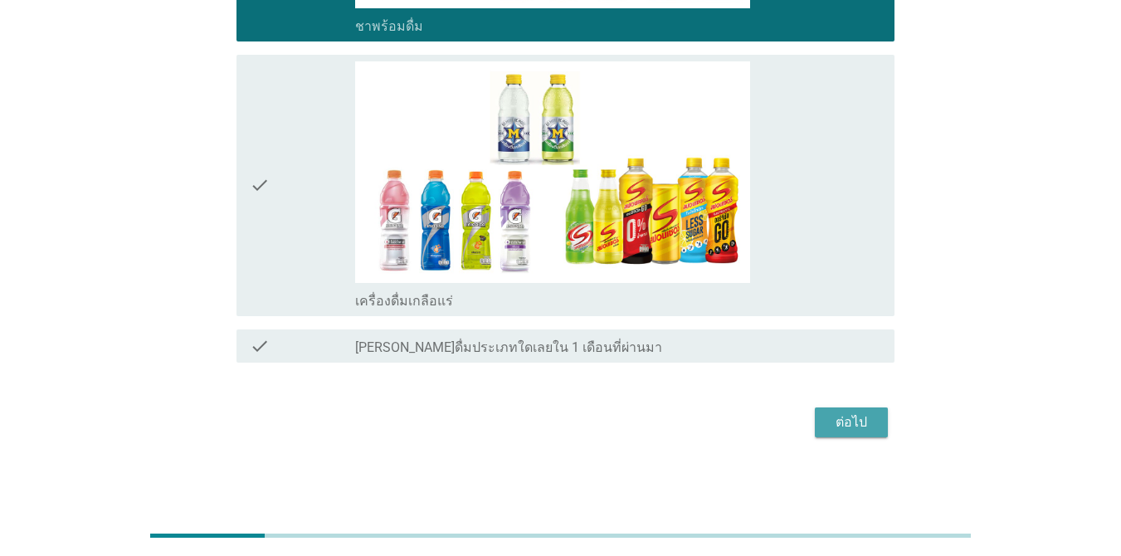
click at [816, 433] on button "ต่อไป" at bounding box center [851, 422] width 73 height 30
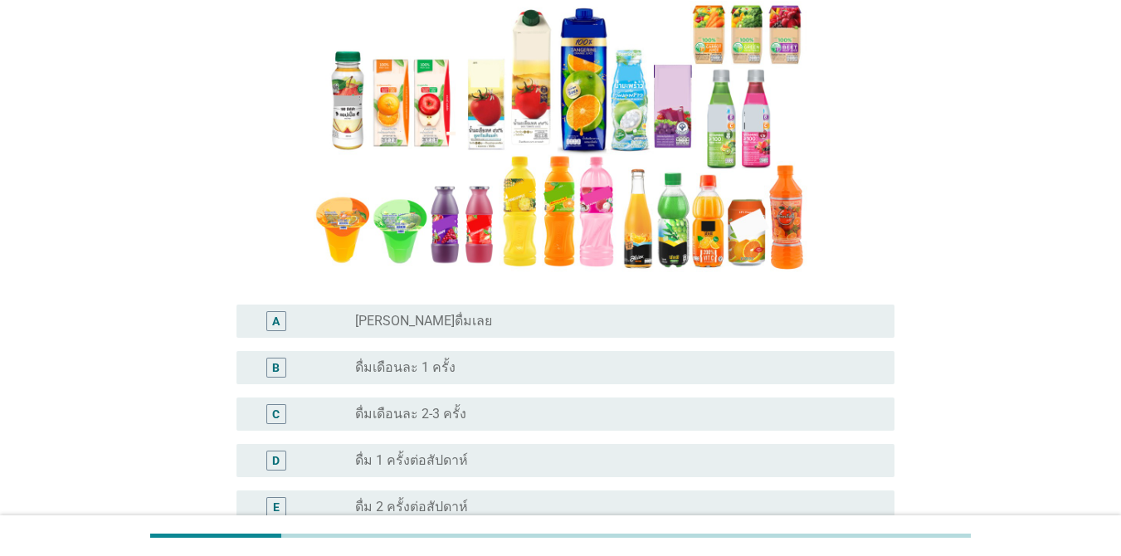
scroll to position [228, 0]
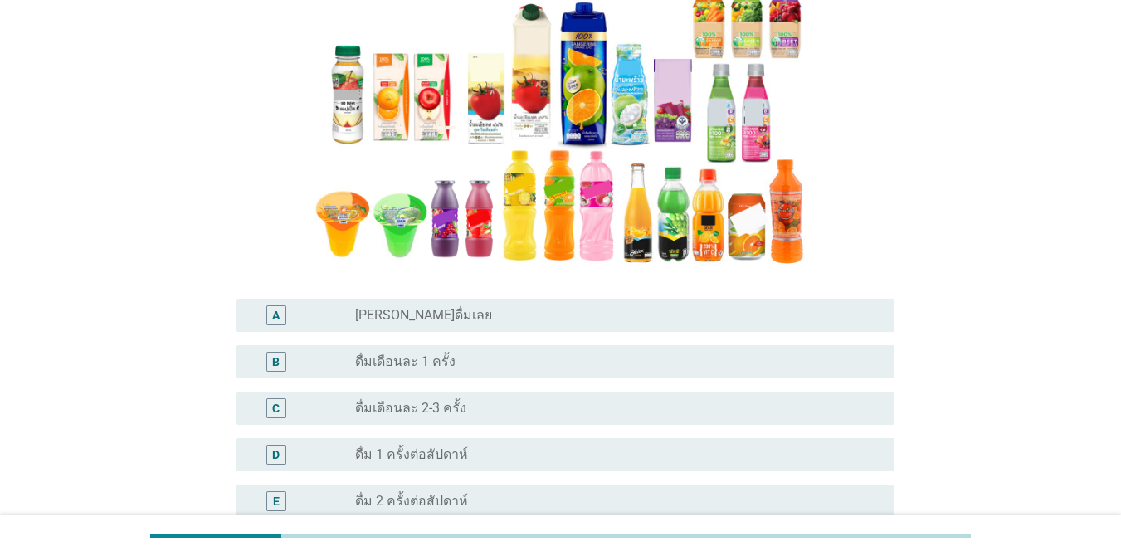
click at [559, 362] on div "radio_button_unchecked ดื่มเดือนละ 1 ครั้ง" at bounding box center [611, 361] width 513 height 17
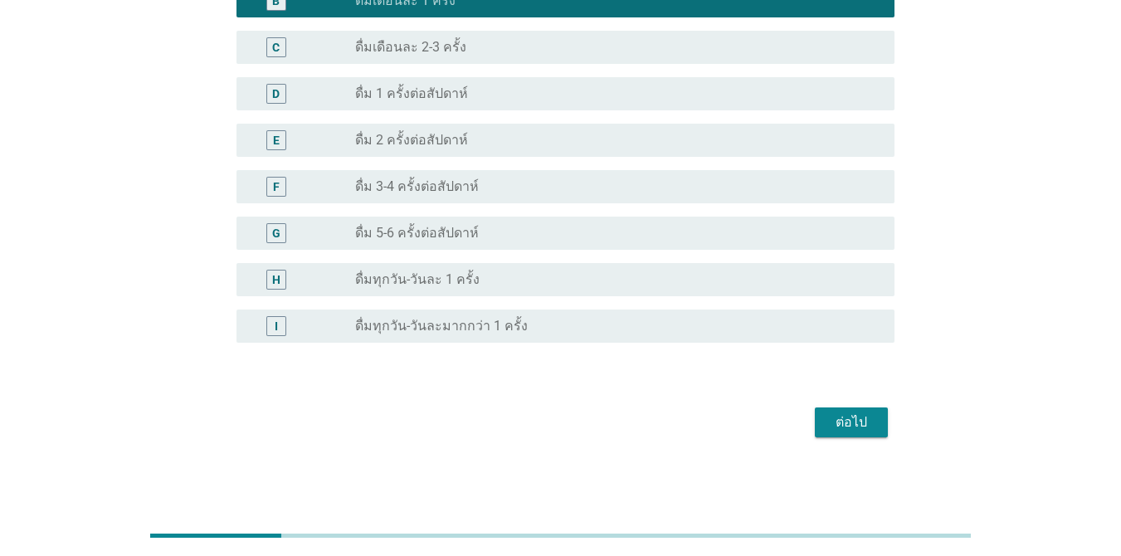
scroll to position [590, 0]
click at [816, 419] on div "ต่อไป" at bounding box center [851, 422] width 46 height 20
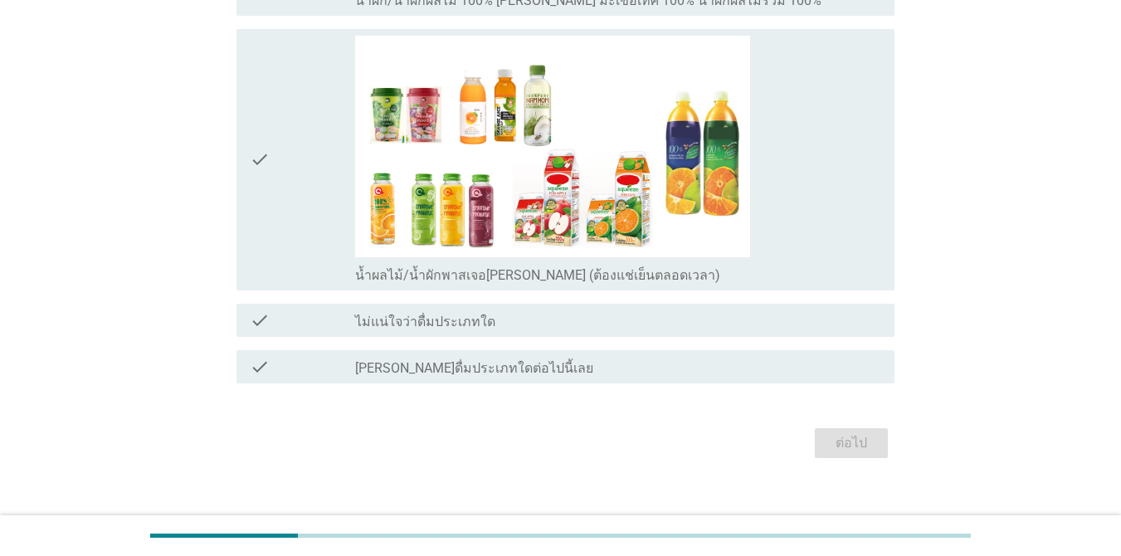
scroll to position [1093, 0]
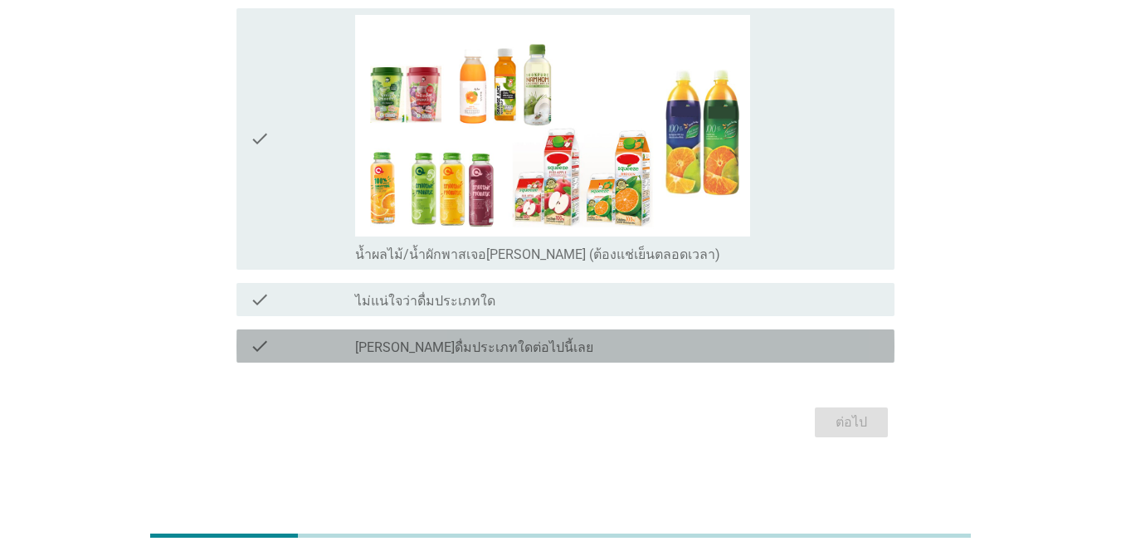
click at [509, 352] on label "[PERSON_NAME]ดื่มประเภทใดต่อไปนี้เลย" at bounding box center [474, 347] width 238 height 17
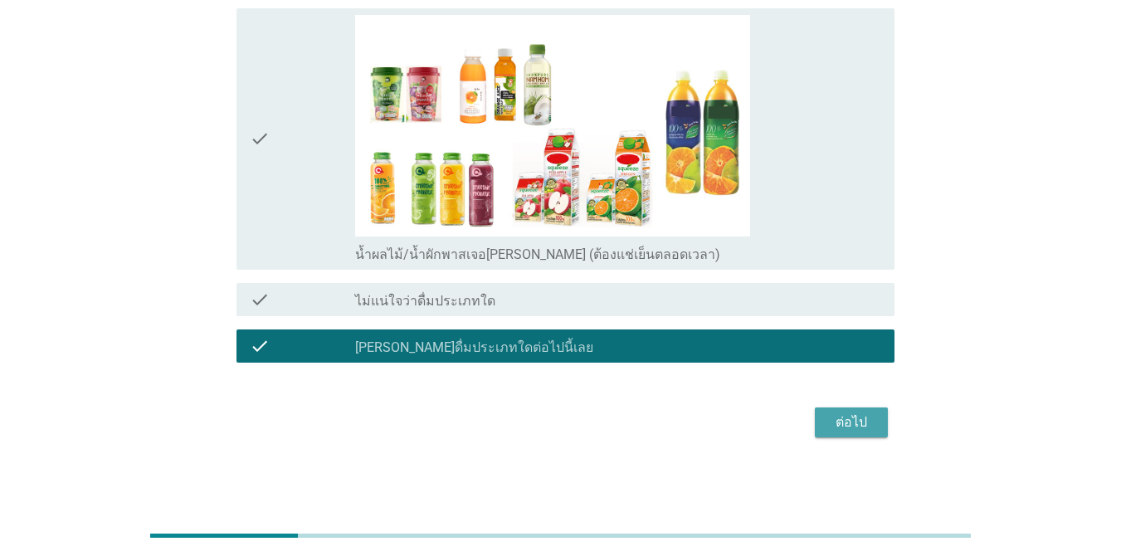
click at [816, 418] on div "ต่อไป" at bounding box center [851, 422] width 46 height 20
